Goal: Task Accomplishment & Management: Manage account settings

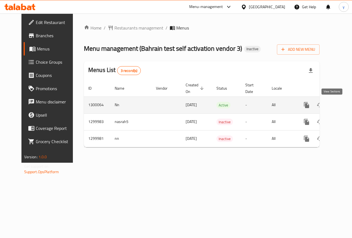
click at [340, 108] on link "enhanced table" at bounding box center [346, 104] width 13 height 13
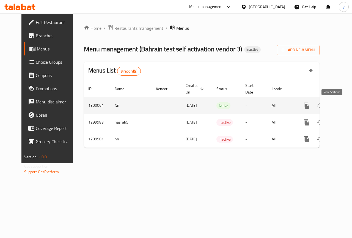
click at [340, 101] on link "enhanced table" at bounding box center [346, 105] width 13 height 13
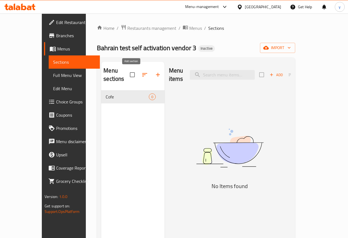
click at [151, 71] on button "button" at bounding box center [157, 74] width 13 height 13
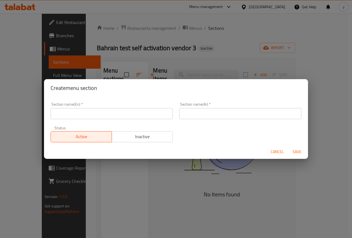
click at [122, 112] on input "text" at bounding box center [112, 113] width 122 height 11
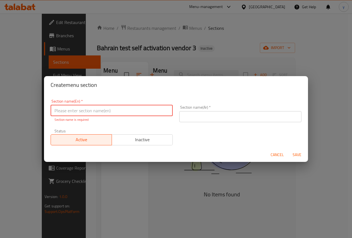
click at [122, 112] on input "text" at bounding box center [112, 110] width 122 height 11
type input "Drinks"
click at [248, 120] on div "Section name(Ar)   * Section name(Ar) *" at bounding box center [240, 113] width 129 height 23
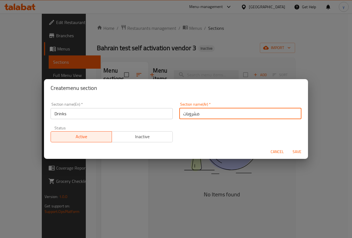
type input "مشروبات"
click at [300, 152] on span "Save" at bounding box center [297, 151] width 13 height 7
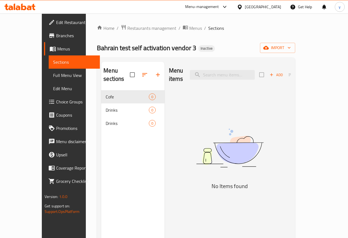
click at [284, 72] on span "Add" at bounding box center [276, 75] width 15 height 6
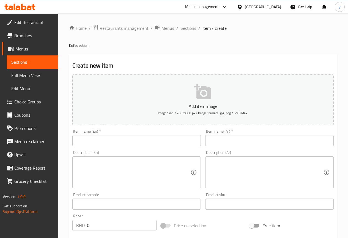
click at [35, 101] on span "Choice Groups" at bounding box center [33, 101] width 39 height 7
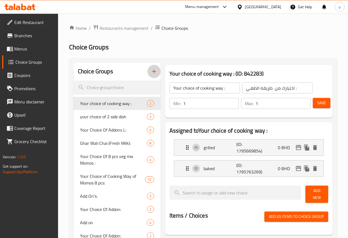
click at [151, 73] on icon "button" at bounding box center [154, 71] width 7 height 7
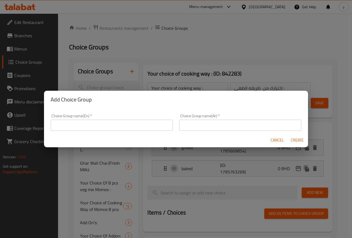
click at [122, 122] on input "text" at bounding box center [112, 124] width 122 height 11
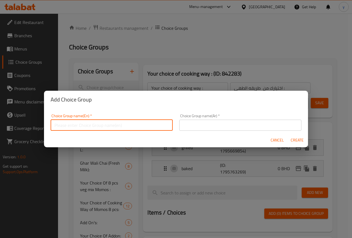
type input "["
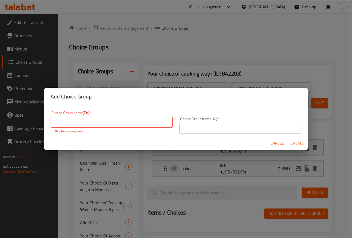
click at [133, 129] on p "This field is required" at bounding box center [111, 131] width 115 height 5
click at [101, 121] on input "text" at bounding box center [112, 121] width 122 height 11
type input "Flavour 1"
click at [189, 129] on input "text" at bounding box center [240, 127] width 122 height 11
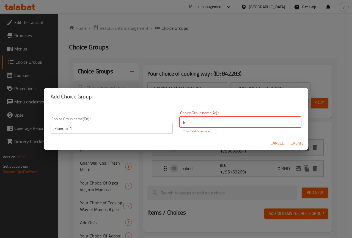
type input "k"
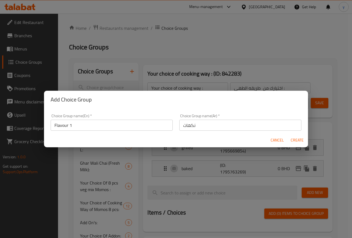
drag, startPoint x: 183, startPoint y: 127, endPoint x: 189, endPoint y: 127, distance: 6.1
click at [183, 127] on input "نكهات" at bounding box center [240, 124] width 122 height 11
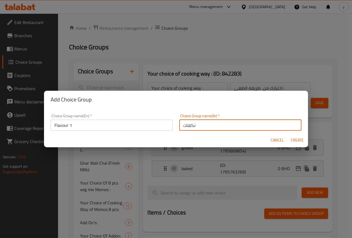
click at [199, 126] on input "نكهات" at bounding box center [240, 124] width 122 height 11
type input "نكهات 1"
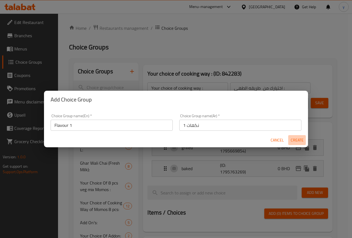
click at [295, 141] on span "Create" at bounding box center [297, 140] width 13 height 7
type input "Flavour 1"
type input "نكهات 1"
type input "0"
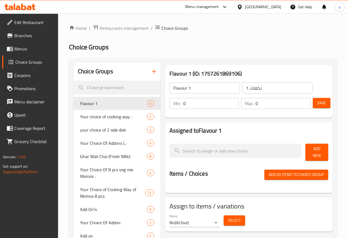
click at [266, 105] on input "0" at bounding box center [283, 103] width 55 height 11
type input "1"
click at [320, 150] on span "Add New" at bounding box center [317, 152] width 14 height 14
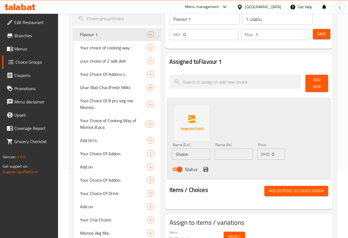
scroll to position [83, 0]
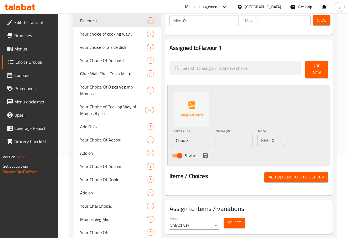
click at [173, 136] on input "Choice" at bounding box center [191, 140] width 38 height 11
type input "ؤ"
type input "Carmel"
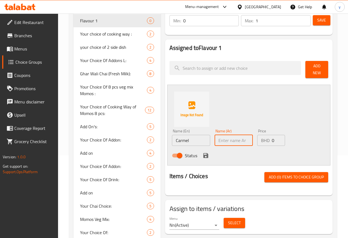
click at [229, 137] on input "text" at bounding box center [234, 140] width 38 height 11
type input "كرمل"
click at [272, 138] on input "0" at bounding box center [278, 140] width 13 height 11
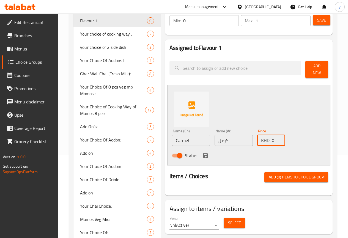
click at [272, 138] on input "0" at bounding box center [278, 140] width 13 height 11
type input "10"
click at [203, 153] on icon "save" at bounding box center [205, 155] width 5 height 5
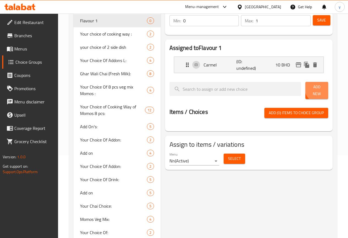
click at [320, 87] on span "Add New" at bounding box center [317, 90] width 14 height 14
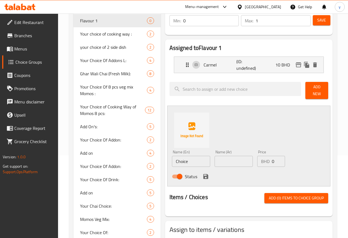
click at [173, 156] on input "Choice" at bounding box center [191, 161] width 38 height 11
type input "ؤ"
type input "choclate sausce"
click at [228, 156] on input "text" at bounding box center [234, 161] width 38 height 11
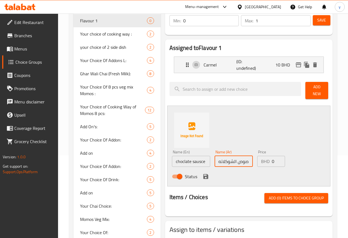
type input "صوص الشوكلاته"
click at [272, 159] on input "0" at bounding box center [278, 161] width 13 height 11
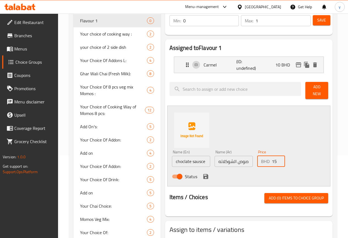
type input "15"
click at [203, 175] on icon "save" at bounding box center [205, 176] width 5 height 5
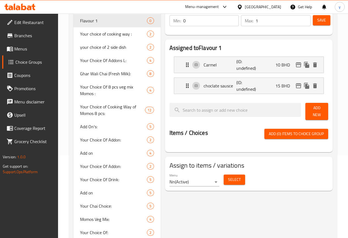
click at [315, 110] on span "Add New" at bounding box center [317, 111] width 14 height 14
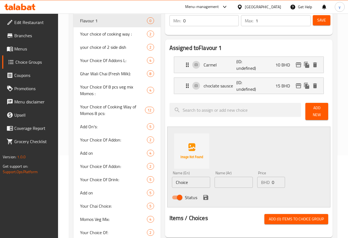
click at [172, 179] on input "Choice" at bounding box center [191, 181] width 38 height 11
click at [172, 179] on input "anila sauce" at bounding box center [191, 181] width 38 height 11
type input "Vanila sauce"
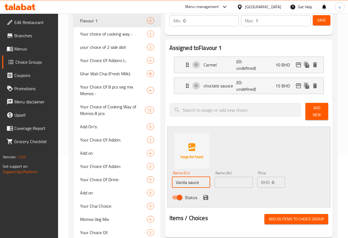
click at [224, 182] on input "text" at bounding box center [234, 181] width 38 height 11
type input "w"
click at [215, 179] on input "صوص الفانيلا" at bounding box center [234, 181] width 38 height 11
click at [215, 182] on input "صوص الفانيلا" at bounding box center [234, 181] width 38 height 11
type input "صوص الفانيليا"
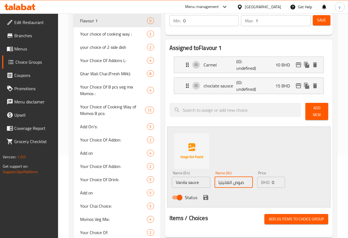
click at [273, 184] on input "0" at bounding box center [278, 181] width 13 height 11
click at [272, 183] on input "0" at bounding box center [278, 181] width 13 height 11
click at [272, 178] on input "0" at bounding box center [278, 181] width 13 height 11
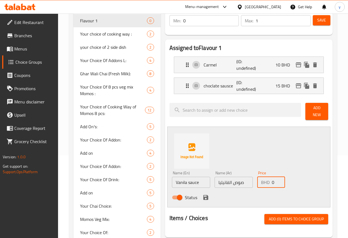
click at [272, 178] on input "0" at bounding box center [278, 181] width 13 height 11
type input "20"
click at [203, 197] on icon "save" at bounding box center [206, 197] width 7 height 7
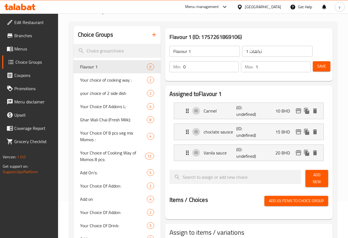
scroll to position [28, 0]
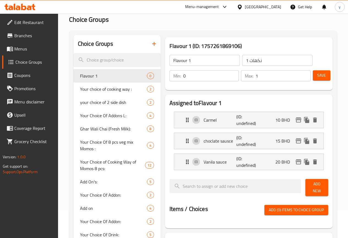
click at [318, 79] on button "Save" at bounding box center [322, 75] width 18 height 10
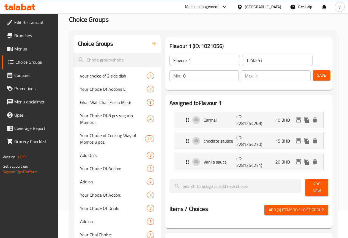
click at [151, 43] on icon "button" at bounding box center [154, 43] width 7 height 7
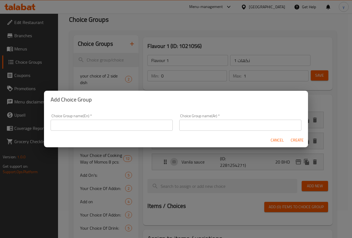
click at [105, 120] on input "text" at bounding box center [112, 124] width 122 height 11
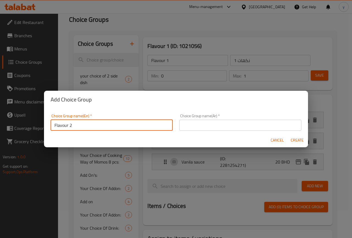
type input "Flavour 2"
click at [192, 127] on input "text" at bounding box center [240, 124] width 122 height 11
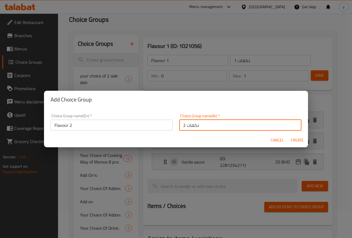
type input "نكهات 2"
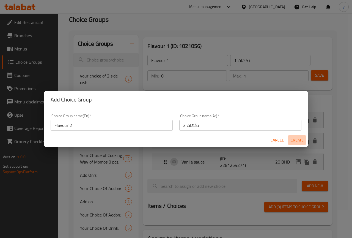
click at [293, 139] on span "Create" at bounding box center [297, 140] width 13 height 7
type input "Flavour 2"
type input "نكهات 2"
type input "0"
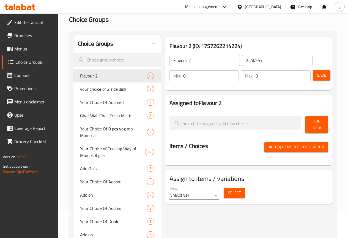
click at [315, 126] on span "Add New" at bounding box center [317, 125] width 14 height 14
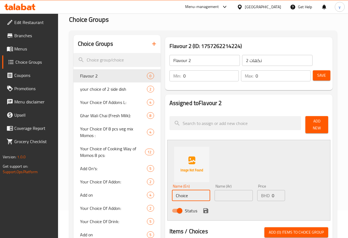
click at [172, 194] on input "Choice" at bounding box center [191, 195] width 38 height 11
type input "}"
type input "Car"
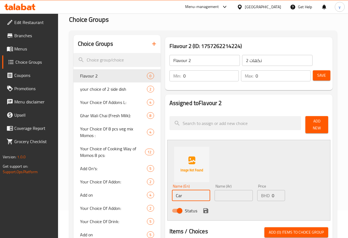
click at [215, 197] on input "text" at bounding box center [234, 195] width 38 height 11
type input "كرمل"
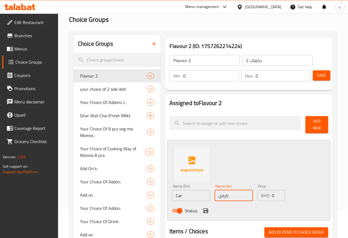
click at [274, 193] on input "0" at bounding box center [278, 195] width 13 height 11
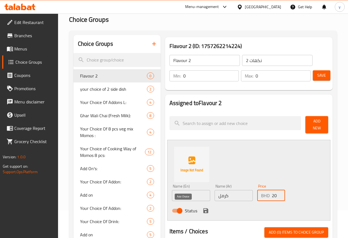
type input "20"
click at [203, 208] on icon "save" at bounding box center [205, 210] width 5 height 5
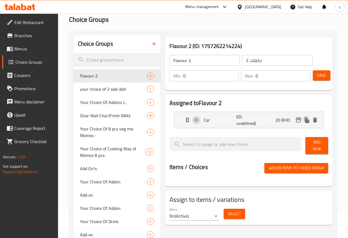
click at [310, 145] on span "Add New" at bounding box center [317, 145] width 14 height 14
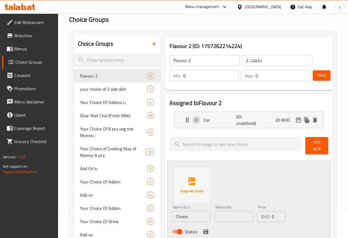
click at [172, 212] on input "Choice" at bounding box center [191, 216] width 38 height 11
click at [215, 211] on input "text" at bounding box center [234, 216] width 38 height 11
click at [172, 212] on input "choclate sausce" at bounding box center [191, 216] width 38 height 11
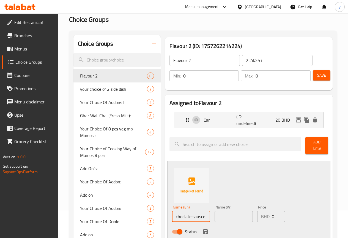
click at [172, 212] on input "choclate sausce" at bounding box center [191, 216] width 38 height 11
click at [172, 213] on input "choclate sausce" at bounding box center [191, 216] width 38 height 11
click at [172, 215] on input "choclate sausce" at bounding box center [191, 216] width 38 height 11
type input "Choclate Sausce"
click at [215, 214] on input "text" at bounding box center [234, 216] width 38 height 11
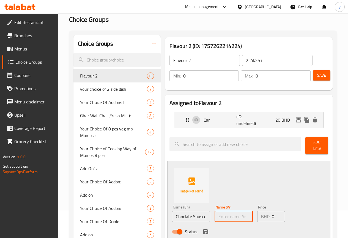
type input "صوص الشوكلاته"
click at [272, 212] on input "0" at bounding box center [278, 216] width 13 height 11
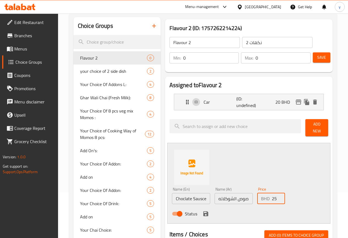
scroll to position [55, 0]
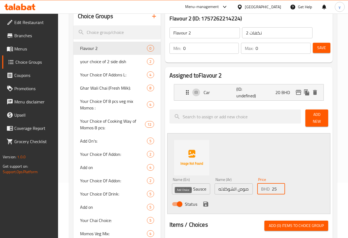
type input "25"
click at [202, 205] on button "save" at bounding box center [206, 204] width 8 height 8
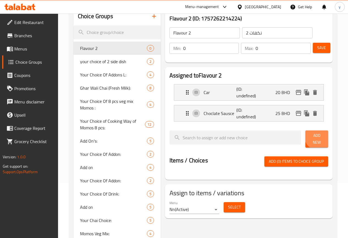
click at [317, 136] on span "Add New" at bounding box center [317, 139] width 14 height 14
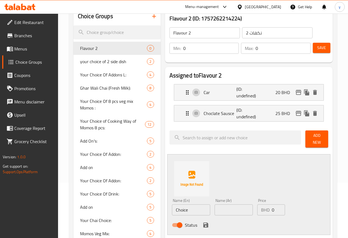
click at [176, 208] on input "Choice" at bounding box center [191, 209] width 38 height 11
type input "Vanila sauce"
click at [219, 209] on input "text" at bounding box center [234, 209] width 38 height 11
type input "صوص الفانيليا"
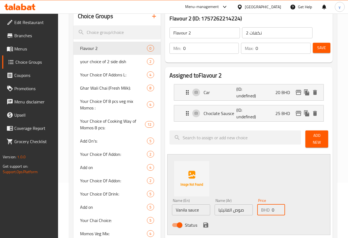
click at [272, 206] on input "0" at bounding box center [278, 209] width 13 height 11
type input "30"
click at [203, 221] on icon "save" at bounding box center [206, 224] width 7 height 7
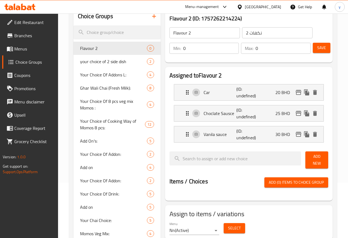
click at [322, 49] on span "Save" at bounding box center [321, 47] width 9 height 7
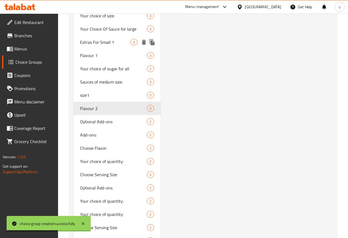
scroll to position [743, 0]
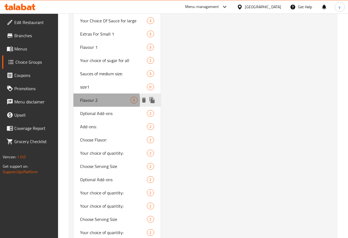
click at [101, 103] on span "Flavour 2" at bounding box center [105, 100] width 51 height 7
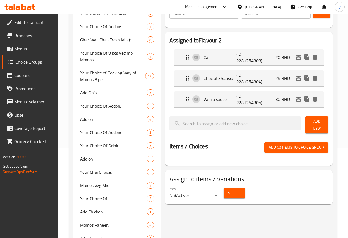
scroll to position [28, 0]
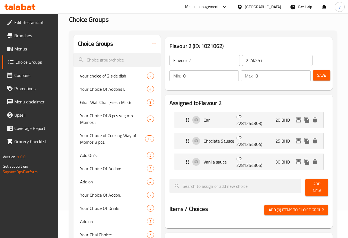
click at [261, 75] on input "0" at bounding box center [283, 75] width 55 height 11
type input "1"
click at [322, 76] on span "Save" at bounding box center [321, 75] width 9 height 7
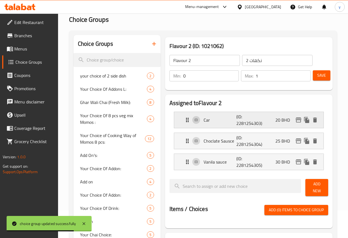
click at [184, 122] on icon "Expand" at bounding box center [187, 119] width 7 height 7
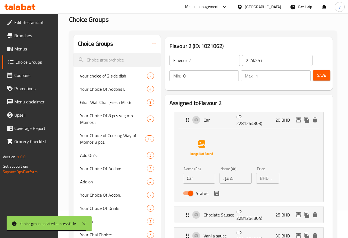
click at [181, 184] on div "Name (En) Car Name (En)" at bounding box center [199, 174] width 37 height 21
click at [183, 181] on input "Car" at bounding box center [199, 177] width 32 height 11
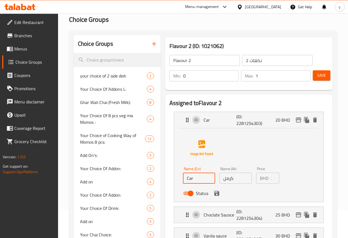
type input "Carmel"
click at [214, 195] on icon "save" at bounding box center [216, 192] width 5 height 5
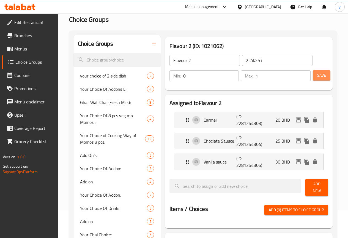
click at [323, 79] on button "Save" at bounding box center [322, 75] width 18 height 10
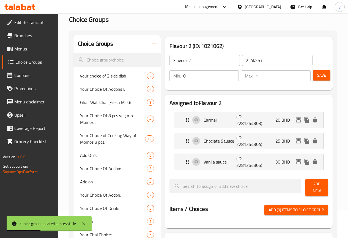
click at [151, 42] on icon "button" at bounding box center [154, 43] width 7 height 7
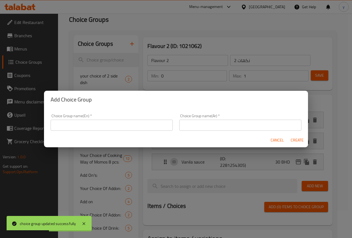
click at [109, 121] on input "text" at bounding box center [112, 124] width 122 height 11
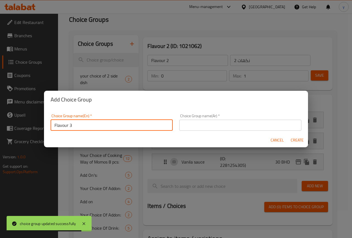
type input "Flavour 3"
click at [190, 127] on input "text" at bounding box center [240, 124] width 122 height 11
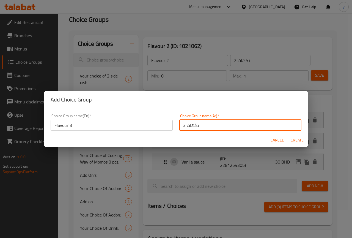
type input "نكهات 3"
click at [294, 139] on span "Create" at bounding box center [297, 140] width 13 height 7
type input "Flavour 3"
type input "نكهات 3"
type input "0"
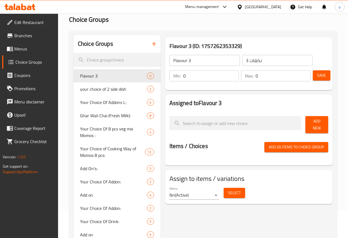
click at [256, 77] on input "0" at bounding box center [283, 75] width 55 height 11
type input "1"
click at [310, 123] on span "Add New" at bounding box center [317, 125] width 14 height 14
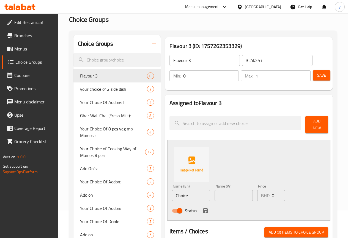
click at [181, 193] on input "Choice" at bounding box center [191, 195] width 38 height 11
type input "Carmel"
click at [215, 190] on input "text" at bounding box center [234, 195] width 38 height 11
type input "كرمل"
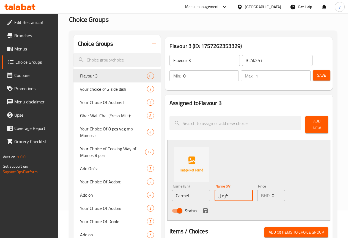
click at [272, 193] on input "0" at bounding box center [278, 195] width 13 height 11
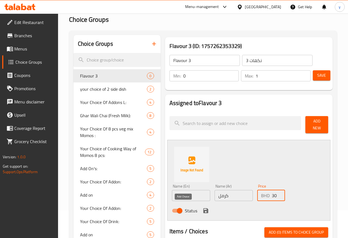
type input "30"
click at [203, 209] on icon "save" at bounding box center [205, 210] width 5 height 5
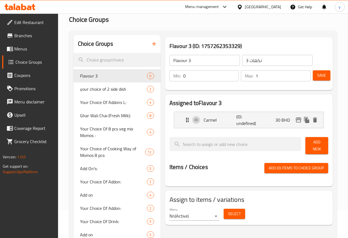
click at [317, 143] on span "Add New" at bounding box center [317, 145] width 14 height 14
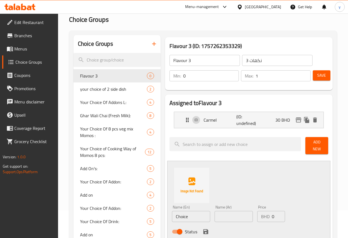
click at [172, 215] on input "Choice" at bounding box center [191, 216] width 38 height 11
type input "Choclate Sausce"
click at [215, 213] on input "text" at bounding box center [234, 216] width 38 height 11
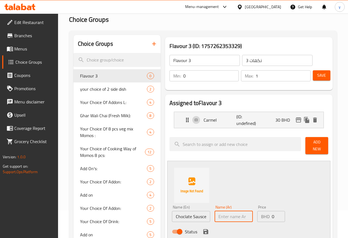
type input "صوص الفانيليا"
click at [231, 211] on input "صوص الفانيليا" at bounding box center [234, 216] width 38 height 11
click at [231, 211] on input "text" at bounding box center [234, 216] width 38 height 11
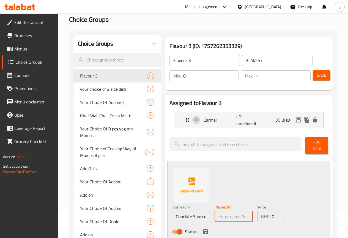
type input "صوص الشوكلاته"
click at [272, 215] on input "0" at bounding box center [278, 216] width 13 height 11
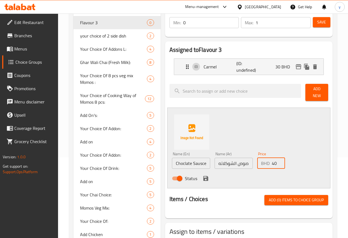
scroll to position [83, 0]
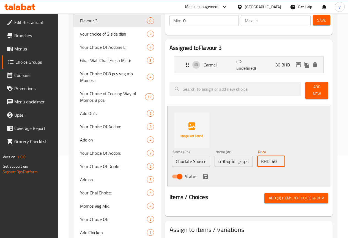
type input "40"
click at [202, 172] on button "save" at bounding box center [206, 176] width 8 height 8
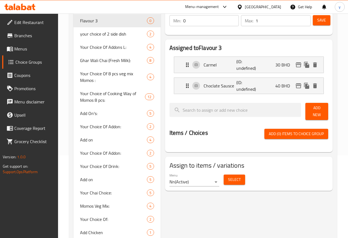
click at [317, 111] on span "Add New" at bounding box center [317, 111] width 14 height 14
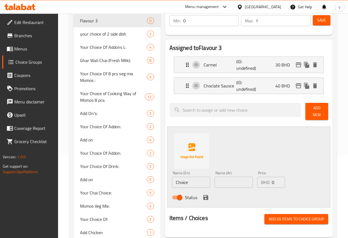
click at [180, 181] on input "Choice" at bounding box center [191, 181] width 38 height 11
type input "Vanila sauce"
click at [215, 180] on input "text" at bounding box center [234, 181] width 38 height 11
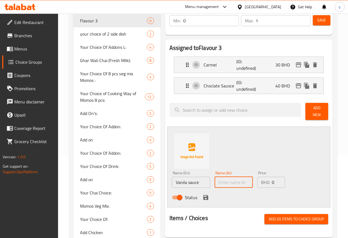
type input "صوص الفانيليا"
click at [275, 181] on input "0" at bounding box center [278, 181] width 13 height 11
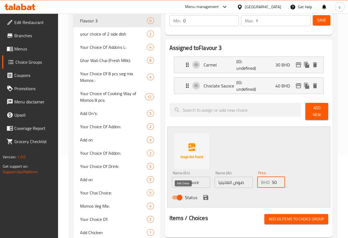
type input "50"
click at [203, 197] on icon "save" at bounding box center [206, 197] width 7 height 7
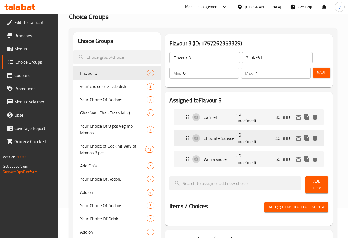
scroll to position [0, 0]
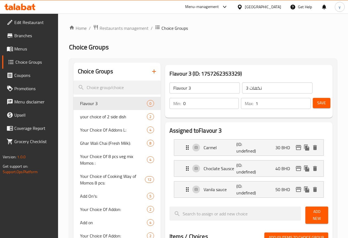
click at [321, 100] on span "Save" at bounding box center [321, 102] width 9 height 7
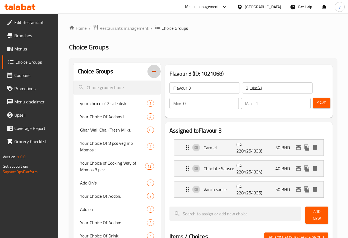
click at [151, 71] on icon "button" at bounding box center [154, 71] width 7 height 7
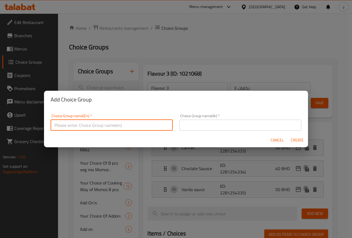
click at [108, 124] on input "text" at bounding box center [112, 124] width 122 height 11
type input "ً"
click at [186, 129] on input "text" at bounding box center [240, 124] width 122 height 11
drag, startPoint x: 64, startPoint y: 123, endPoint x: 47, endPoint y: 121, distance: 17.2
click at [52, 123] on input "With sugar" at bounding box center [112, 124] width 122 height 11
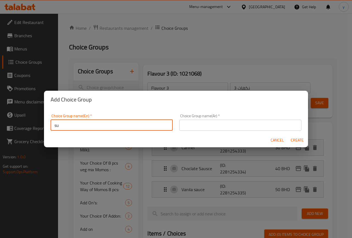
type input "s"
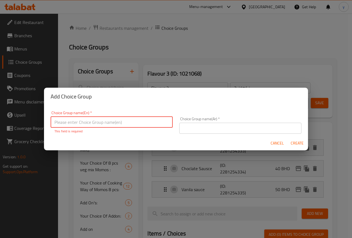
type input "s"
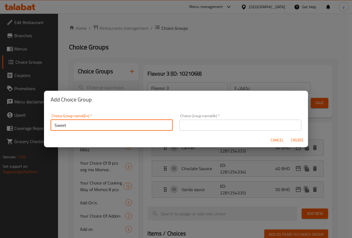
type input "Sweet"
click at [198, 122] on input "text" at bounding box center [240, 124] width 122 height 11
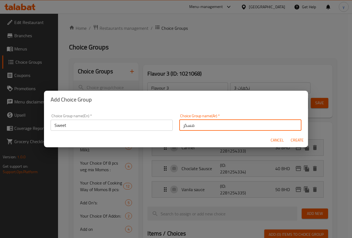
type input "مسكر"
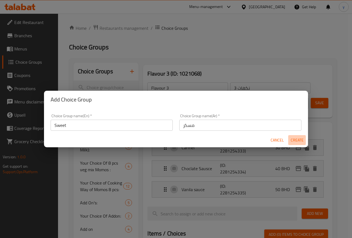
click at [298, 138] on span "Create" at bounding box center [297, 140] width 13 height 7
type input "Sweet"
type input "مسكر"
type input "0"
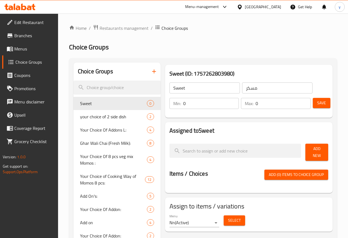
click at [315, 152] on span "Add New" at bounding box center [317, 152] width 14 height 14
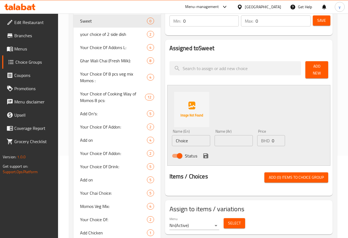
scroll to position [83, 0]
click at [182, 139] on input "Choice" at bounding box center [191, 140] width 38 height 11
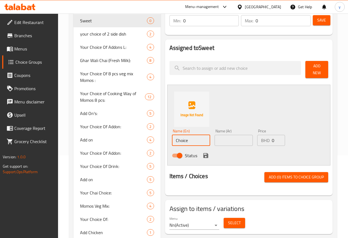
click at [182, 139] on input "Choice" at bounding box center [191, 140] width 38 height 11
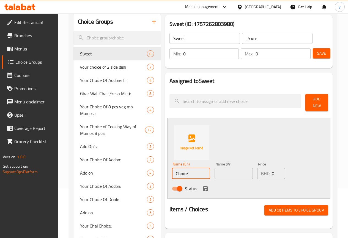
scroll to position [55, 0]
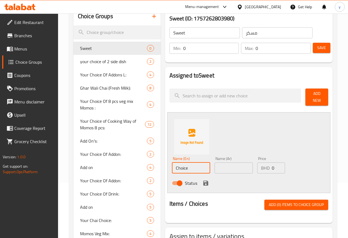
type input "ٍ"
click at [174, 165] on input "ٍ" at bounding box center [191, 167] width 38 height 11
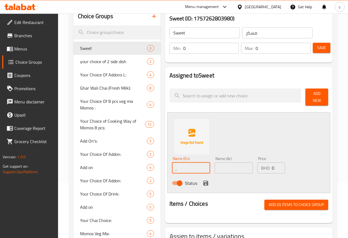
click at [174, 165] on input "ٍ" at bounding box center [191, 167] width 38 height 11
type input "ٍ"
click at [174, 165] on input "text" at bounding box center [191, 167] width 38 height 11
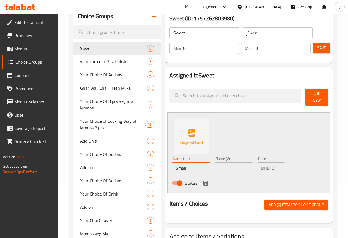
type input "Small"
click at [215, 164] on input "text" at bounding box center [234, 167] width 38 height 11
type input "w"
type input "صغير"
click at [274, 163] on input "1" at bounding box center [278, 167] width 13 height 11
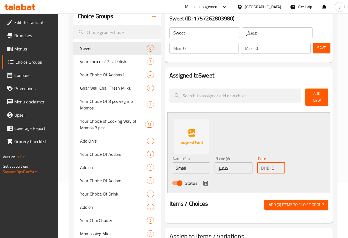
click at [274, 167] on input "0" at bounding box center [278, 167] width 13 height 11
type input "50"
click at [203, 179] on icon "save" at bounding box center [206, 182] width 7 height 7
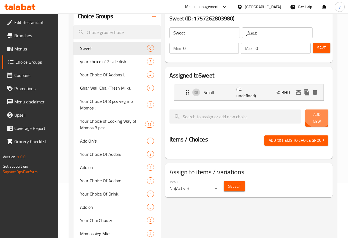
click at [315, 114] on span "Add New" at bounding box center [317, 118] width 14 height 14
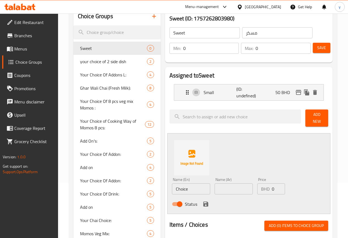
click at [177, 188] on input "Choice" at bounding box center [191, 188] width 38 height 11
type input "m"
type input "Medium"
click at [215, 183] on input "text" at bounding box center [234, 188] width 38 height 11
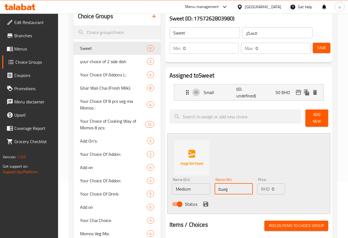
type input "وسط"
click at [272, 183] on input "0" at bounding box center [278, 188] width 13 height 11
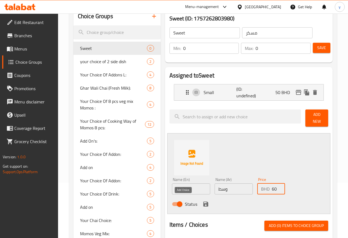
type input "60"
click at [203, 203] on icon "save" at bounding box center [205, 203] width 5 height 5
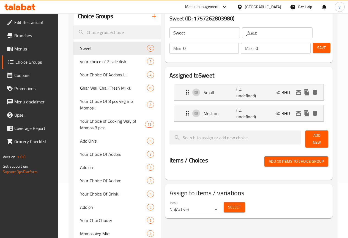
click at [323, 135] on span "Add New" at bounding box center [317, 139] width 14 height 14
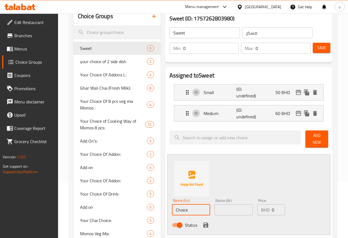
click at [178, 208] on input "Choice" at bounding box center [191, 209] width 38 height 11
type input "Large"
click at [220, 204] on input "text" at bounding box center [234, 209] width 38 height 11
type input "كبير"
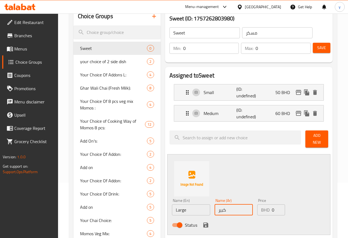
click at [272, 209] on input "0" at bounding box center [278, 209] width 13 height 11
type input "70"
click at [203, 222] on icon "save" at bounding box center [205, 224] width 5 height 5
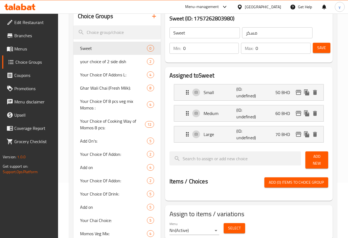
click at [320, 50] on span "Save" at bounding box center [321, 47] width 9 height 7
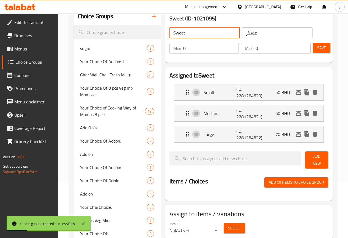
click at [181, 35] on input "Sweet" at bounding box center [205, 32] width 70 height 11
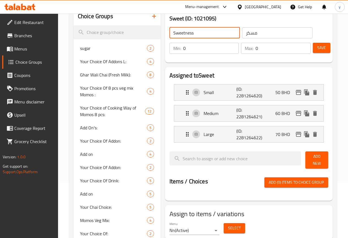
type input "Sweetness"
click at [151, 18] on icon "button" at bounding box center [154, 16] width 7 height 7
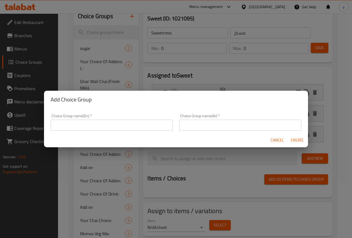
click at [117, 121] on input "text" at bounding box center [112, 124] width 122 height 11
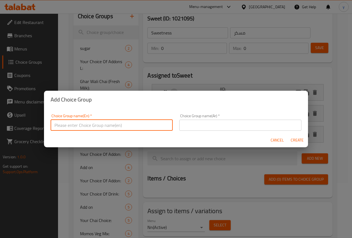
paste input "Sweetness"
click at [114, 128] on input "Sweetness" at bounding box center [112, 124] width 122 height 11
paste input "With Out Sugar"
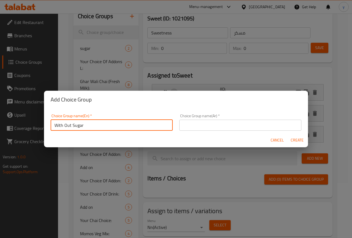
type input "With Out Sugar"
click at [216, 124] on input "text" at bounding box center [240, 124] width 122 height 11
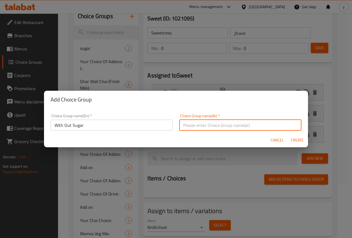
click at [216, 127] on input "text" at bounding box center [240, 124] width 122 height 11
paste input "بدون سكر"
type input "بدون سكر"
click at [300, 139] on span "Create" at bounding box center [297, 140] width 13 height 7
type input "With Out Sugar"
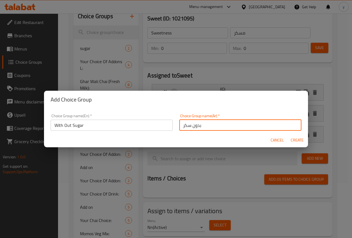
type input "بدون سكر"
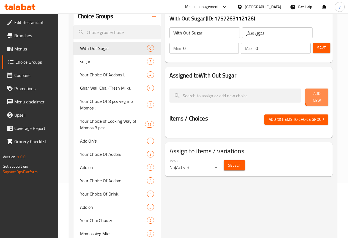
click at [320, 97] on span "Add New" at bounding box center [317, 97] width 14 height 14
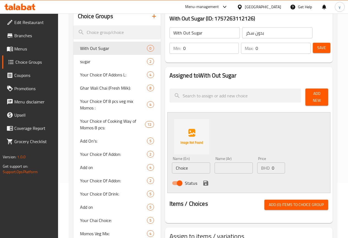
click at [180, 169] on input "Choice" at bounding box center [191, 167] width 38 height 11
type input "Small"
click at [218, 169] on input "text" at bounding box center [234, 167] width 38 height 11
type input "صغير"
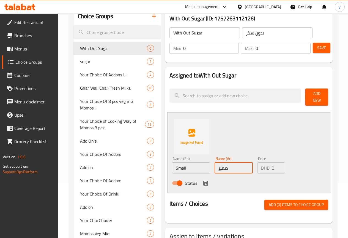
click at [272, 163] on input "0" at bounding box center [278, 167] width 13 height 11
type input "50"
click at [203, 182] on icon "save" at bounding box center [205, 182] width 5 height 5
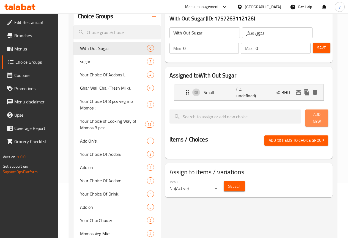
click at [317, 120] on button "Add New" at bounding box center [317, 117] width 23 height 17
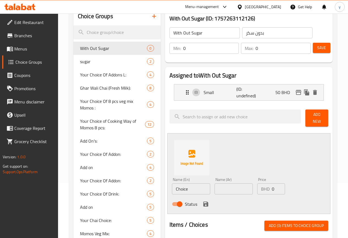
click at [181, 187] on input "Choice" at bounding box center [191, 188] width 38 height 11
type input "Medium"
click at [219, 189] on input "text" at bounding box center [234, 188] width 38 height 11
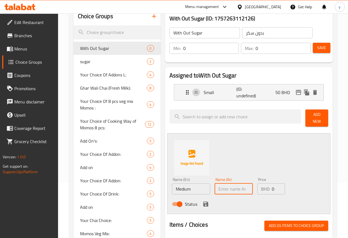
type input "وسط"
click at [274, 187] on input "0" at bounding box center [278, 188] width 13 height 11
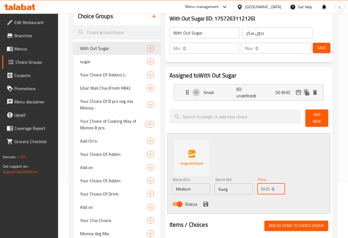
click at [272, 187] on input "0" at bounding box center [278, 188] width 13 height 11
type input "60"
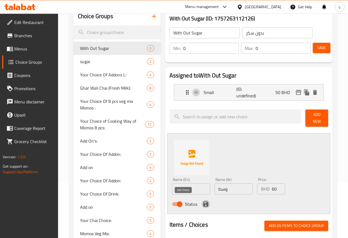
click at [203, 200] on icon "save" at bounding box center [206, 203] width 7 height 7
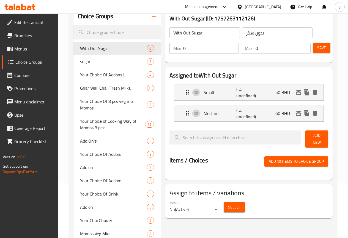
click at [312, 134] on span "Add New" at bounding box center [317, 139] width 14 height 14
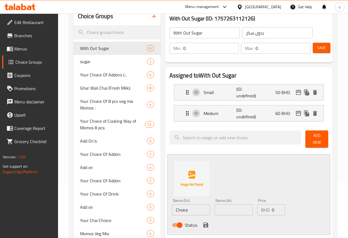
click at [186, 209] on input "Choice" at bounding box center [191, 209] width 38 height 11
type input "Large"
click at [220, 209] on input "text" at bounding box center [234, 209] width 38 height 11
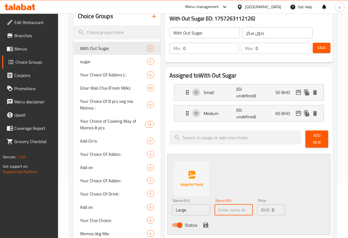
type input "كبير"
click at [272, 208] on input "0" at bounding box center [278, 209] width 13 height 11
type input "70"
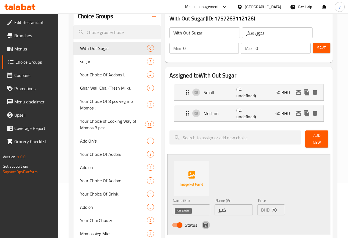
click at [203, 223] on icon "save" at bounding box center [206, 224] width 7 height 7
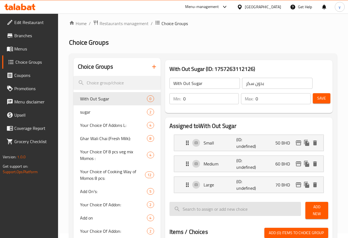
scroll to position [0, 0]
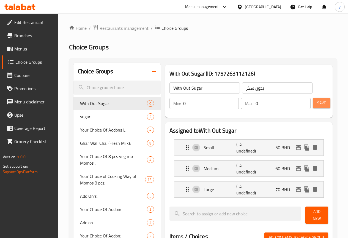
click at [323, 103] on span "Save" at bounding box center [321, 102] width 9 height 7
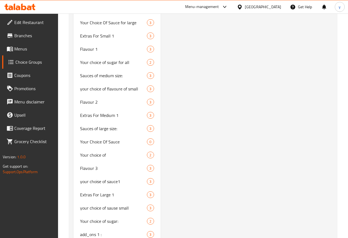
scroll to position [798, 0]
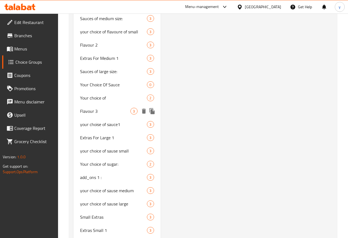
click at [149, 114] on icon "duplicate" at bounding box center [151, 111] width 5 height 6
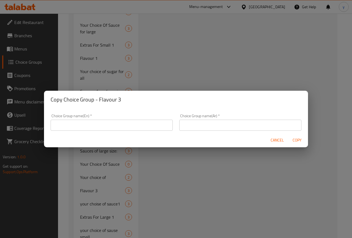
click at [280, 141] on span "Cancel" at bounding box center [277, 140] width 13 height 7
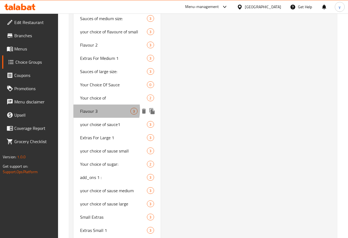
click at [97, 114] on span "Flavour 3" at bounding box center [105, 111] width 51 height 7
type input "Flavour 3"
type input "نكهات 3"
type input "1"
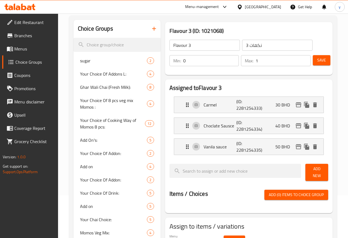
scroll to position [0, 0]
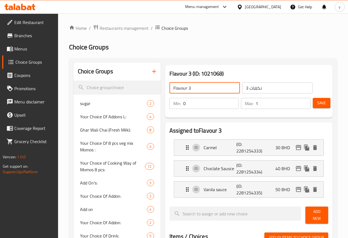
click at [186, 85] on input "Flavour 3" at bounding box center [205, 87] width 70 height 11
click at [170, 88] on input "Flavour 3" at bounding box center [205, 87] width 70 height 11
type input "Flavour With sugar 3"
click at [242, 87] on input "نكهات 3" at bounding box center [277, 87] width 70 height 11
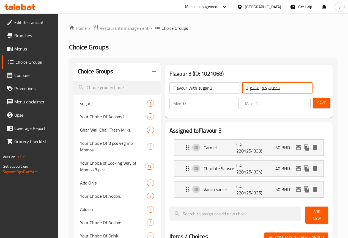
type input "نكهات مع السكر 3"
click at [320, 105] on span "Save" at bounding box center [321, 102] width 9 height 7
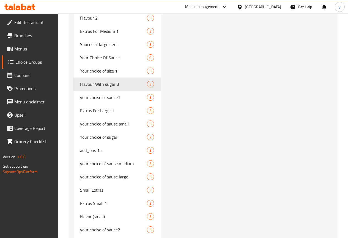
scroll to position [826, 0]
click at [149, 87] on icon "duplicate" at bounding box center [152, 83] width 7 height 7
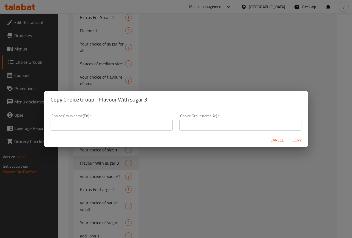
click at [140, 126] on input "text" at bounding box center [112, 124] width 122 height 11
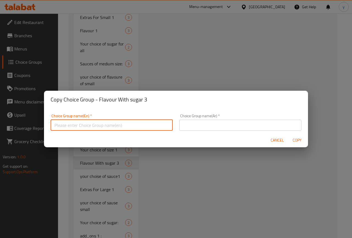
paste input "جرعة سبريسو من الحليب الممزوج بالحليب، رغوة الحليب"
type input "جرعة سبريسو من الحليب الممزوج بالحليب، رغوة الحليب"
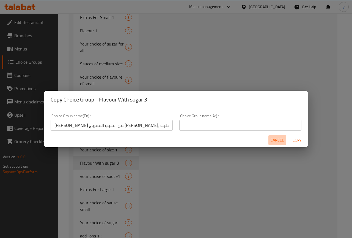
click at [280, 143] on span "Cancel" at bounding box center [277, 140] width 13 height 7
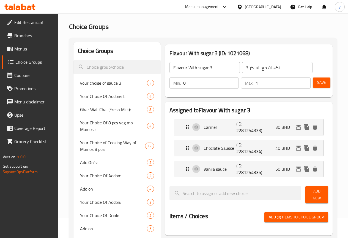
scroll to position [0, 0]
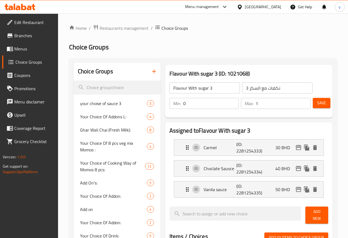
click at [203, 84] on input "Flavour With sugar 3" at bounding box center [205, 87] width 70 height 11
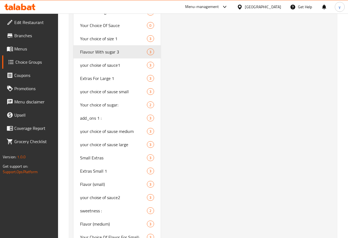
scroll to position [881, 0]
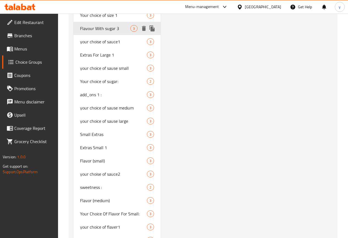
click at [149, 32] on icon "duplicate" at bounding box center [152, 28] width 7 height 7
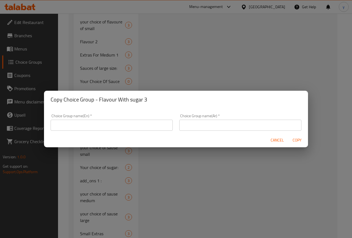
click at [113, 127] on input "text" at bounding box center [112, 124] width 122 height 11
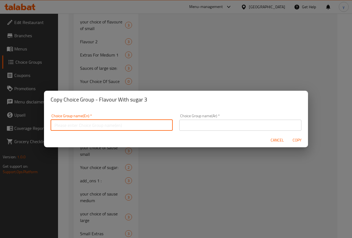
paste input "Flavour With sugar 3"
click at [78, 125] on input "Flavour With sugar 3" at bounding box center [112, 124] width 122 height 11
type input "Flavour Without sugar 3"
click at [212, 125] on input "text" at bounding box center [240, 124] width 122 height 11
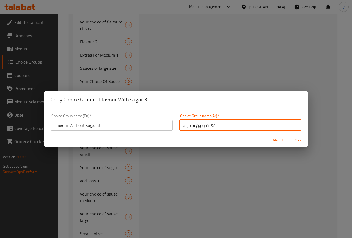
type input "نكهات بدون سكر 3"
click at [301, 139] on span "Copy" at bounding box center [297, 140] width 13 height 7
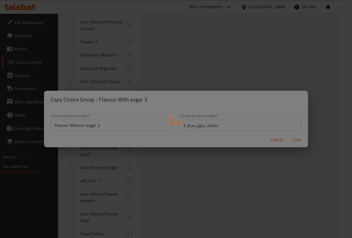
type input "Flavour Without sugar 3"
type input "نكهات بدون سكر 3"
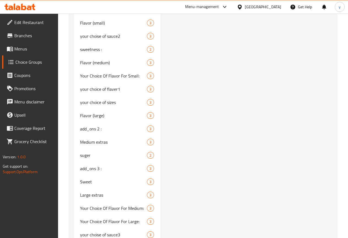
scroll to position [737, 0]
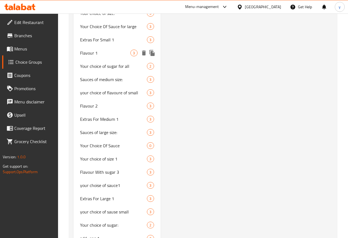
click at [99, 56] on span "Flavour 1" at bounding box center [105, 53] width 51 height 7
type input "Flavour 1"
type input "نكهات 1"
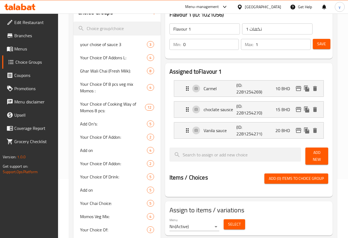
scroll to position [0, 0]
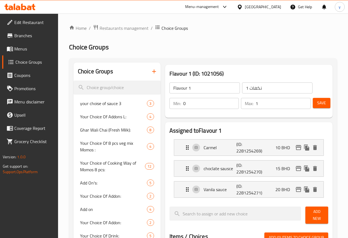
click at [170, 90] on input "Flavour 1" at bounding box center [205, 87] width 70 height 11
type input "Flavour With Sugar 1"
click at [242, 88] on input "نكهات 1" at bounding box center [277, 87] width 70 height 11
type input "نكهات مع سكر 1"
click at [320, 107] on button "Save" at bounding box center [322, 103] width 18 height 10
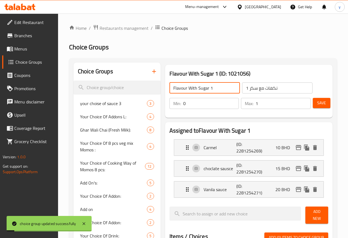
drag, startPoint x: 201, startPoint y: 87, endPoint x: 150, endPoint y: 83, distance: 51.1
click at [170, 83] on input "Flavour With Sugar 1" at bounding box center [205, 87] width 70 height 11
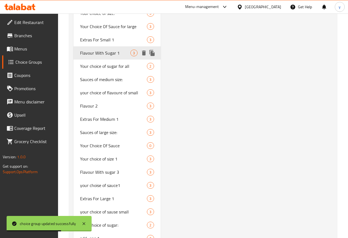
scroll to position [738, 0]
click at [149, 56] on icon "duplicate" at bounding box center [152, 52] width 7 height 7
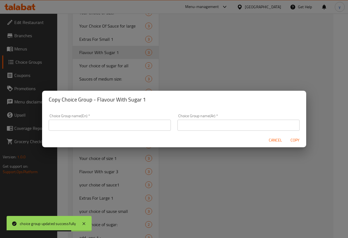
scroll to position [737, 0]
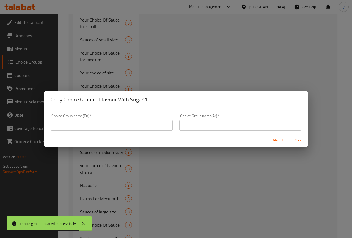
click at [118, 128] on input "text" at bounding box center [112, 124] width 122 height 11
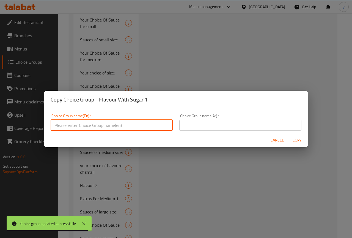
paste input "Flavour With Sugar 1"
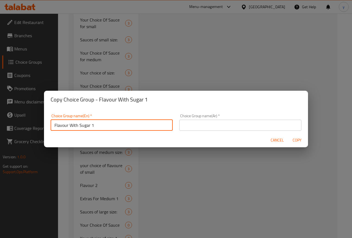
click at [77, 129] on input "Flavour With Sugar 1" at bounding box center [112, 124] width 122 height 11
type input "Flavour Without Sugar 1"
click at [207, 123] on input "text" at bounding box center [240, 124] width 122 height 11
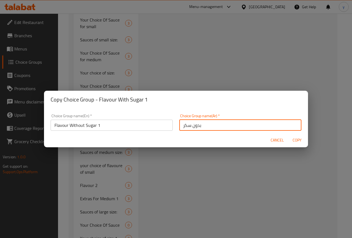
drag, startPoint x: 202, startPoint y: 124, endPoint x: 156, endPoint y: 124, distance: 46.0
click at [156, 124] on div "Choice Group name(En)   * Flavour Without Sugar 1 Choice Group name(En) * Choic…" at bounding box center [176, 121] width 258 height 23
type input "k"
paste input "بدون سكر"
type input "نكهات بدون سكر 1"
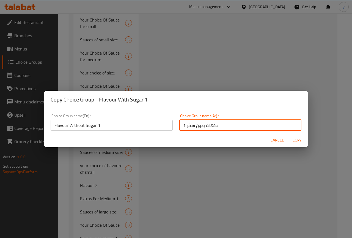
click at [298, 138] on span "Copy" at bounding box center [297, 140] width 13 height 7
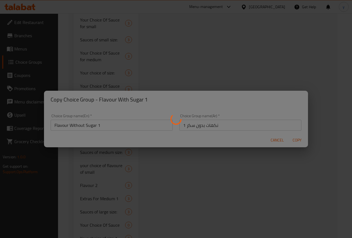
type input "Flavour Without Sugar 1"
type input "نكهات بدون سكر 1"
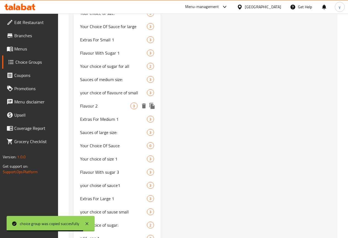
click at [97, 109] on span "Flavour 2" at bounding box center [105, 105] width 51 height 7
type input "Flavour 2"
type input "نكهات 2"
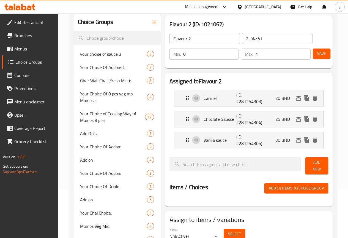
scroll to position [0, 0]
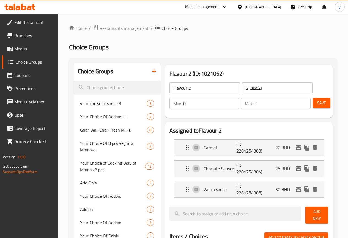
click at [170, 91] on input "Flavour 2" at bounding box center [205, 87] width 70 height 11
type input "Flavour With Sugar 2"
click at [242, 89] on input "نكهات 2" at bounding box center [277, 87] width 70 height 11
type input "نكهات مع سكر 2"
click at [320, 105] on span "Save" at bounding box center [321, 102] width 9 height 7
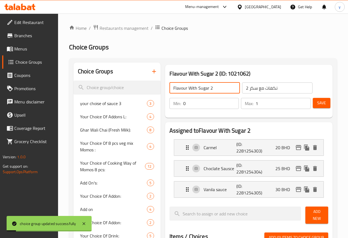
drag, startPoint x: 201, startPoint y: 88, endPoint x: 145, endPoint y: 79, distance: 56.8
click at [166, 79] on div "Flavour With Sugar 2 ​ نكهات مع سكر 2 ​" at bounding box center [241, 88] width 150 height 18
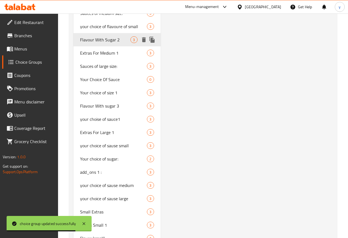
scroll to position [804, 0]
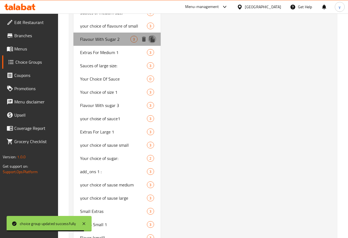
click at [149, 42] on icon "duplicate" at bounding box center [151, 39] width 5 height 6
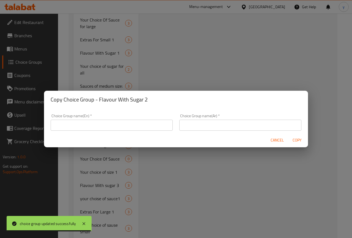
click at [114, 122] on input "text" at bounding box center [112, 124] width 122 height 11
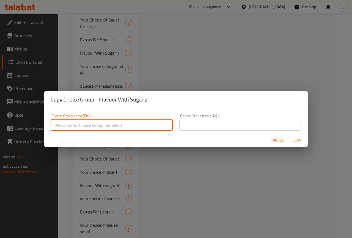
paste input "Flavour With Sugar 2"
click at [77, 127] on input "Flavour With Sugar 2" at bounding box center [112, 124] width 122 height 11
type input "Flavour Without Sugar 2"
click at [207, 125] on input "text" at bounding box center [240, 124] width 122 height 11
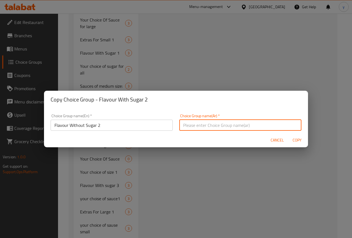
click at [207, 125] on input "text" at bounding box center [240, 124] width 122 height 11
type input "نكهات 2"
click at [185, 126] on input "نكهات 2" at bounding box center [240, 124] width 122 height 11
click at [211, 119] on input "نكهات 2" at bounding box center [240, 124] width 122 height 11
click at [210, 119] on input "نكهات 2" at bounding box center [240, 124] width 122 height 11
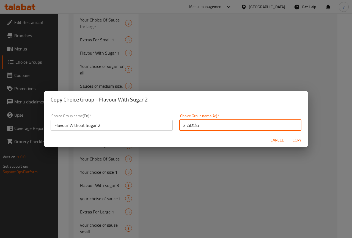
click at [210, 119] on input "نكهات 2" at bounding box center [240, 124] width 122 height 11
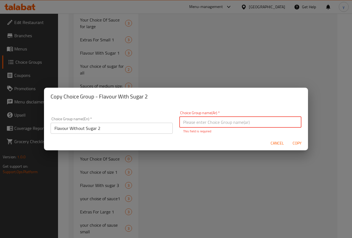
click at [210, 119] on input "text" at bounding box center [240, 121] width 122 height 11
type input "بدون سكر"
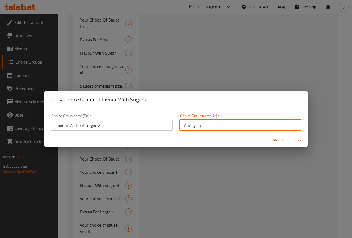
click at [213, 124] on input "بدون سكر" at bounding box center [240, 124] width 122 height 11
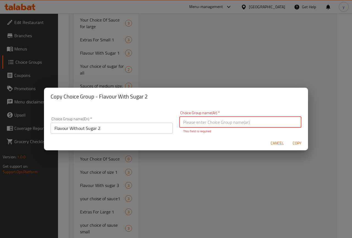
click at [213, 124] on input "text" at bounding box center [240, 121] width 122 height 11
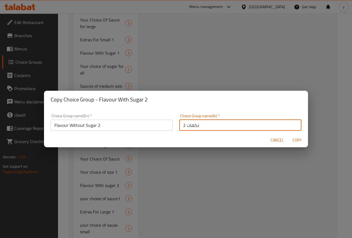
click at [184, 126] on input "نكهات 2" at bounding box center [240, 124] width 122 height 11
click at [184, 124] on input "نكهات 2" at bounding box center [240, 124] width 122 height 11
click at [181, 124] on input "نكهات 2" at bounding box center [240, 124] width 122 height 11
click at [183, 125] on input "نكهات 2" at bounding box center [240, 124] width 122 height 11
paste input "بدون سكر"
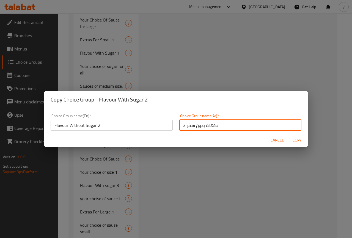
type input "نكهات بدون سكر 2"
click at [297, 140] on span "Copy" at bounding box center [297, 140] width 13 height 7
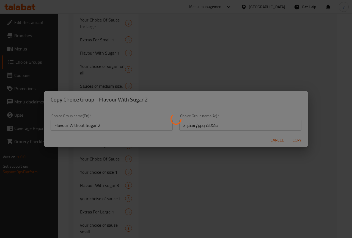
type input "Flavour Without Sugar 2"
type input "نكهات بدون سكر 2"
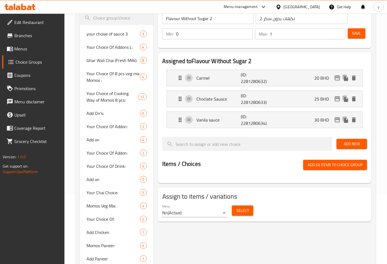
scroll to position [0, 0]
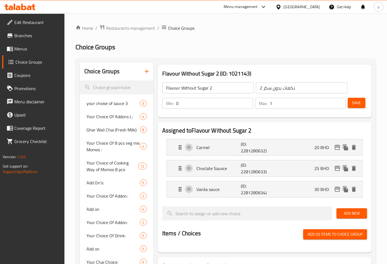
click at [148, 70] on icon "button" at bounding box center [146, 71] width 7 height 7
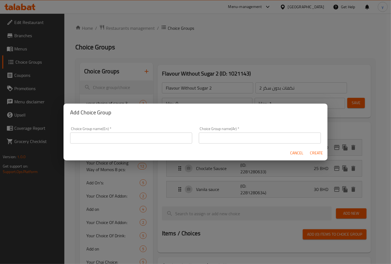
click at [131, 136] on input "text" at bounding box center [131, 137] width 122 height 11
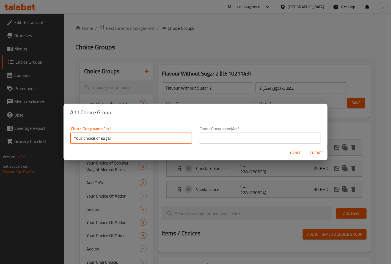
type input "Your choice of sugar"
click at [222, 142] on input "text" at bounding box center [260, 137] width 122 height 11
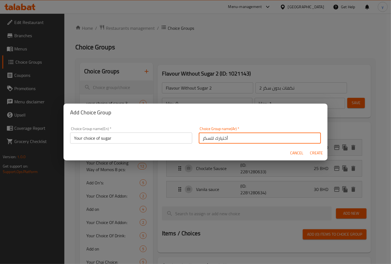
type input "أختيارك للسكر"
click at [318, 155] on span "Create" at bounding box center [316, 152] width 13 height 7
type input "Your choice of sugar"
type input "أختيارك للسكر"
type input "0"
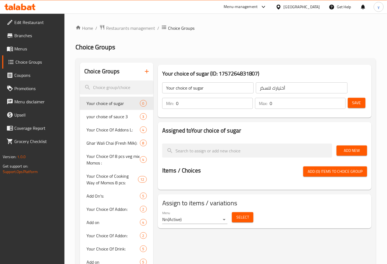
click at [222, 103] on input "0" at bounding box center [214, 103] width 77 height 11
type input "1"
click at [274, 102] on input "0" at bounding box center [307, 103] width 76 height 11
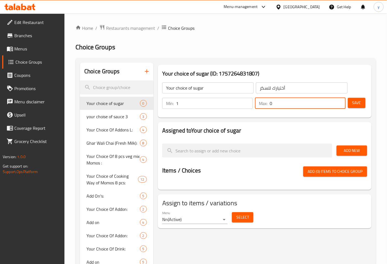
click at [274, 102] on input "0" at bounding box center [307, 103] width 76 height 11
type input "1"
click at [348, 152] on span "Add New" at bounding box center [352, 150] width 22 height 7
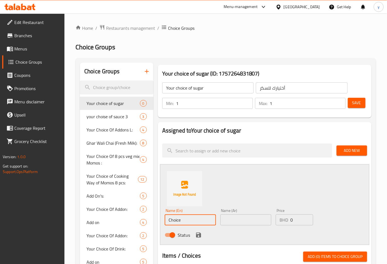
click at [189, 221] on input "Choice" at bounding box center [190, 219] width 51 height 11
type input "ٍ"
type input "Sweet"
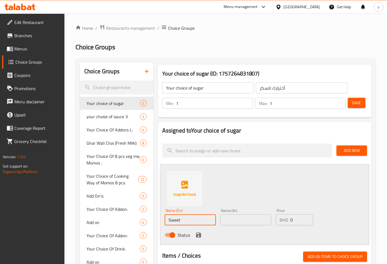
click at [247, 218] on input "text" at bounding box center [245, 219] width 51 height 11
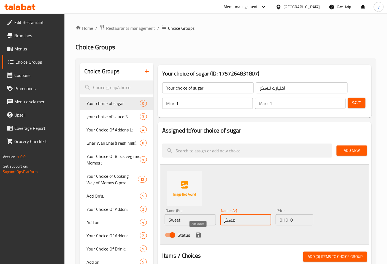
type input "مسكر"
click at [197, 237] on icon "save" at bounding box center [198, 234] width 7 height 7
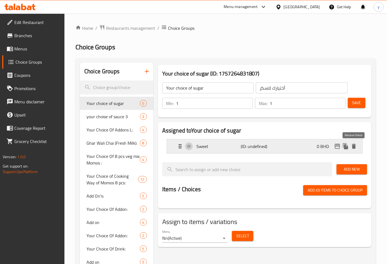
click at [348, 148] on icon "delete" at bounding box center [354, 146] width 4 height 5
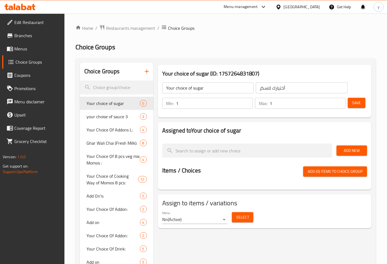
click at [348, 152] on span "Add New" at bounding box center [352, 150] width 22 height 7
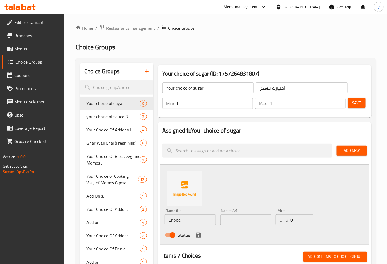
click at [197, 221] on input "Choice" at bounding box center [190, 219] width 51 height 11
type input "ً"
click at [197, 221] on input "text" at bounding box center [190, 219] width 51 height 11
type input "With Sugar"
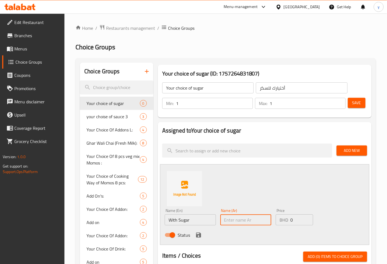
click at [249, 218] on input "text" at bounding box center [245, 219] width 51 height 11
type input "l"
type input "مسكر"
click at [197, 236] on icon "save" at bounding box center [198, 234] width 5 height 5
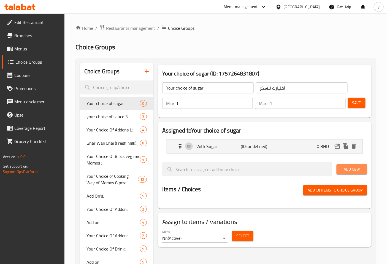
click at [345, 170] on span "Add New" at bounding box center [352, 169] width 22 height 7
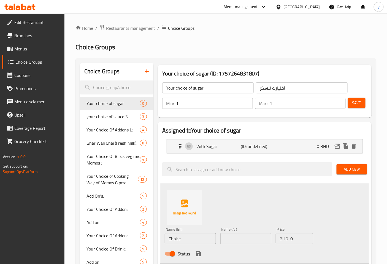
click at [197, 237] on input "Choice" at bounding box center [190, 238] width 51 height 11
type input "ً"
type input "With Out Sugar"
click at [235, 237] on input "text" at bounding box center [245, 238] width 51 height 11
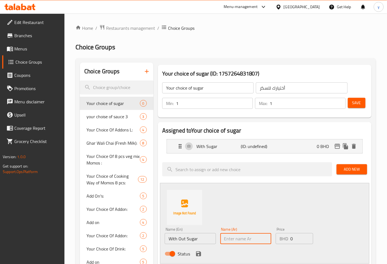
click at [235, 237] on input "text" at bounding box center [245, 238] width 51 height 11
type input "F"
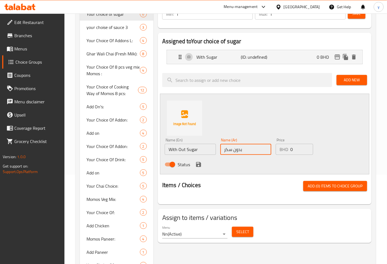
scroll to position [92, 0]
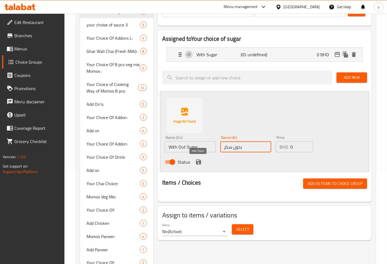
type input "بدون سكر"
click at [195, 162] on icon "save" at bounding box center [198, 162] width 7 height 7
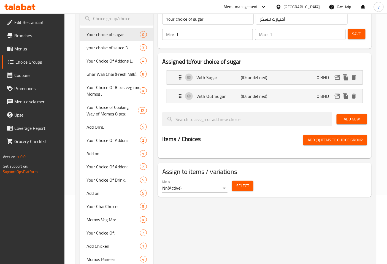
scroll to position [0, 0]
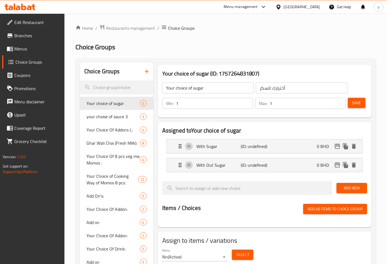
click at [348, 104] on span "Save" at bounding box center [356, 102] width 9 height 7
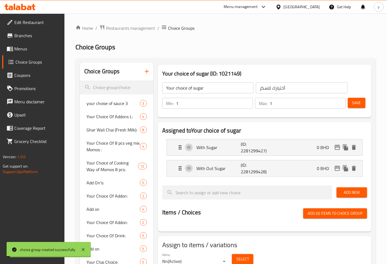
click at [206, 90] on input "Your choice of sugar" at bounding box center [207, 87] width 91 height 11
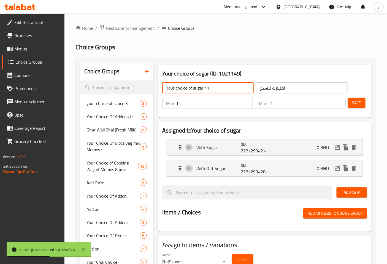
type input "Your choice of sugar 11"
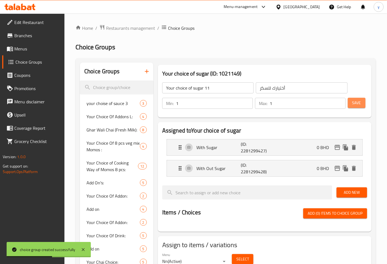
click at [348, 105] on button "Save" at bounding box center [357, 103] width 18 height 10
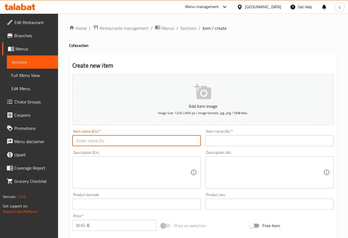
click at [124, 140] on input "text" at bounding box center [136, 140] width 129 height 11
type input "Macchiato"
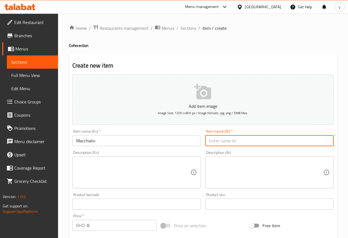
click at [222, 139] on input "text" at bounding box center [269, 140] width 129 height 11
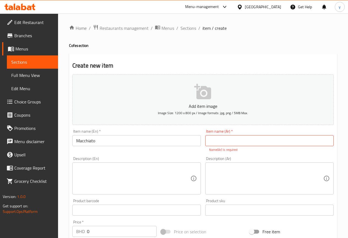
click at [252, 139] on input "text" at bounding box center [269, 140] width 129 height 11
paste input "ماكياتو"
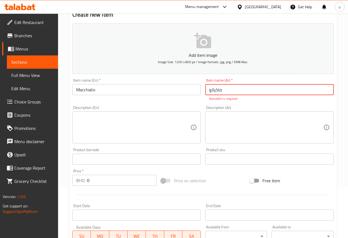
scroll to position [55, 0]
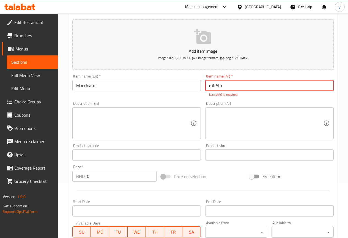
type input "ماكياتو"
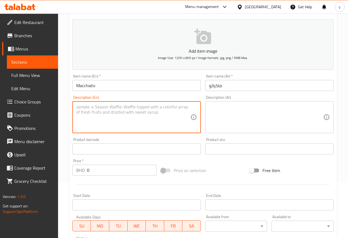
click at [104, 111] on textarea at bounding box center [133, 117] width 114 height 26
drag, startPoint x: 154, startPoint y: 109, endPoint x: 75, endPoint y: 115, distance: 79.2
click at [75, 115] on div "Spressso shot stemed milk, milk foum Description (En)" at bounding box center [136, 117] width 129 height 32
type textarea "Spressso shot stemed milk, milk foum"
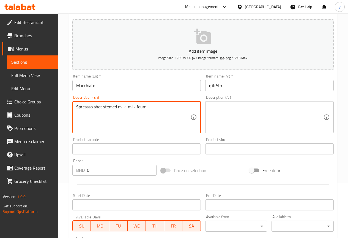
click at [241, 113] on textarea at bounding box center [266, 117] width 114 height 26
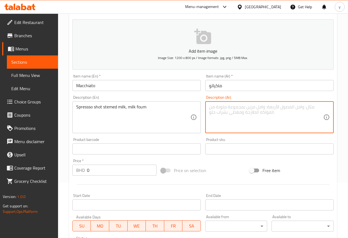
paste textarea "جرعة سبريسو من الحليب الممزوج بالحليب، حليب فوم"
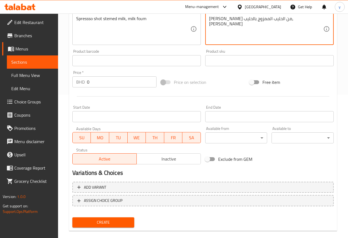
scroll to position [151, 0]
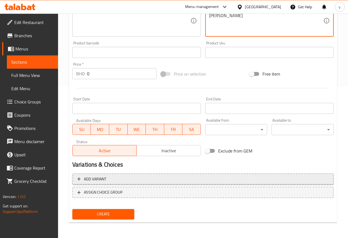
type textarea "جرعة سبريسو من الحليب الممزوج بالحليب، حليب فوم"
click at [102, 179] on span "Add variant" at bounding box center [95, 178] width 22 height 7
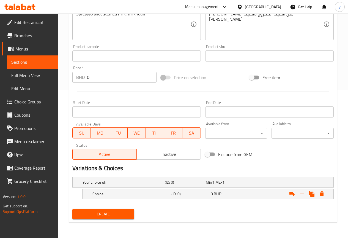
scroll to position [148, 0]
click at [304, 195] on icon "Expand" at bounding box center [302, 193] width 7 height 7
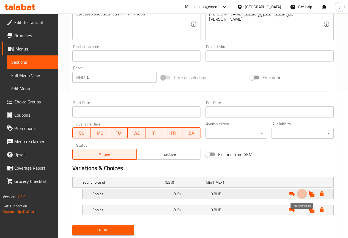
click at [304, 195] on icon "Expand" at bounding box center [302, 193] width 7 height 7
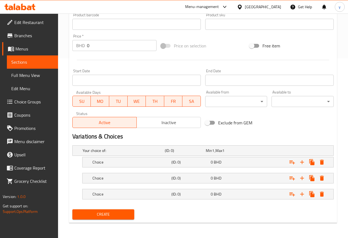
scroll to position [180, 0]
click at [303, 194] on icon "Expand" at bounding box center [302, 193] width 7 height 7
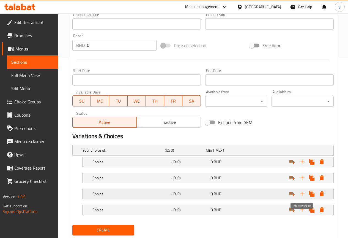
click at [303, 194] on icon "Expand" at bounding box center [302, 193] width 7 height 7
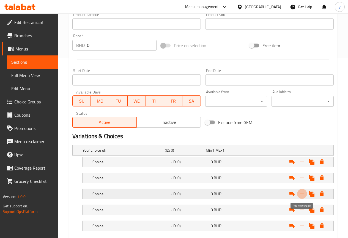
click at [303, 194] on icon "Expand" at bounding box center [302, 193] width 7 height 7
click at [294, 164] on icon "Expand" at bounding box center [292, 161] width 7 height 7
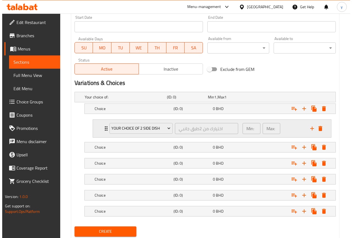
scroll to position [235, 0]
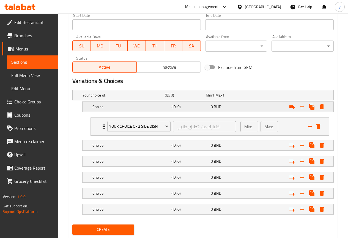
click at [107, 104] on h5 "Choice" at bounding box center [130, 107] width 77 height 6
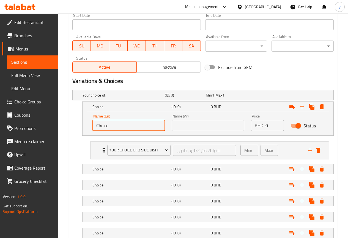
click at [118, 125] on input "Choice" at bounding box center [128, 125] width 73 height 11
type input "Small"
click at [222, 122] on input "text" at bounding box center [208, 125] width 73 height 11
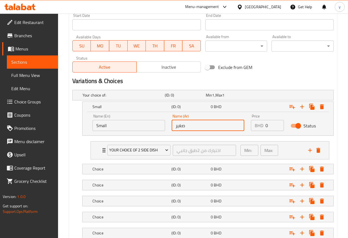
type input "صغير"
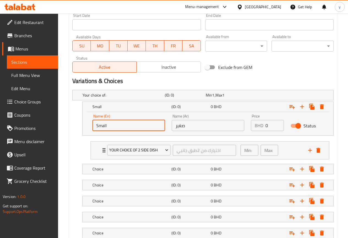
click at [145, 124] on input "Small" at bounding box center [128, 125] width 73 height 11
type input "Small With sugar"
click at [176, 127] on input "صغير" at bounding box center [208, 125] width 73 height 11
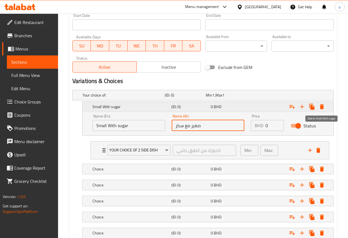
type input "صغير مع سكر"
click at [325, 106] on icon "Expand" at bounding box center [322, 106] width 7 height 7
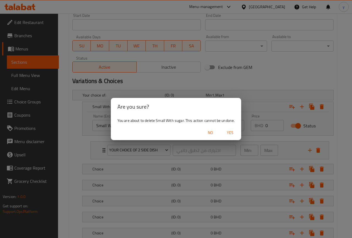
click at [231, 130] on span "Yes" at bounding box center [230, 132] width 13 height 7
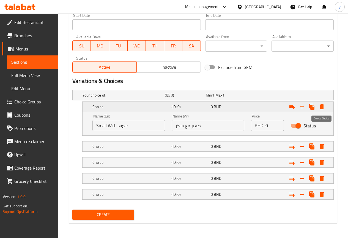
click at [323, 105] on icon "Expand" at bounding box center [322, 106] width 4 height 5
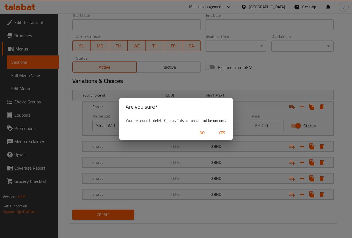
click at [220, 131] on span "Yes" at bounding box center [222, 132] width 13 height 7
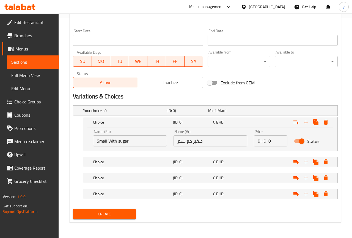
scroll to position [219, 0]
click at [321, 122] on icon "Expand" at bounding box center [322, 121] width 4 height 5
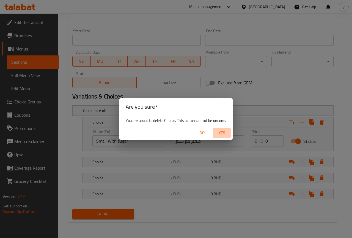
click at [220, 131] on span "Yes" at bounding box center [222, 132] width 13 height 7
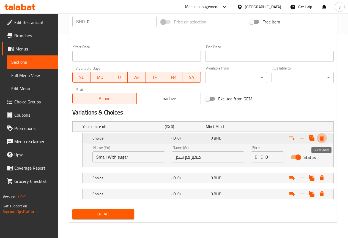
click at [323, 138] on icon "Expand" at bounding box center [322, 137] width 4 height 5
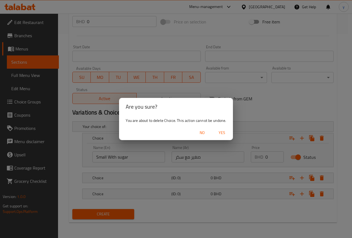
click at [221, 133] on span "Yes" at bounding box center [222, 132] width 13 height 7
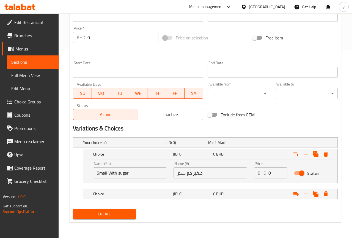
scroll to position [187, 0]
click at [323, 154] on icon "Expand" at bounding box center [322, 153] width 4 height 5
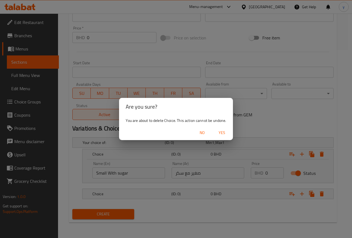
click at [219, 130] on span "Yes" at bounding box center [222, 132] width 13 height 7
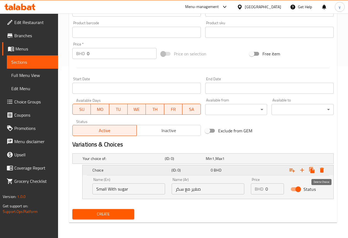
click at [324, 172] on icon "Expand" at bounding box center [322, 170] width 7 height 7
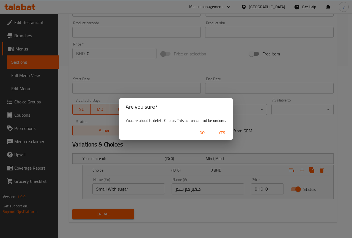
click at [224, 133] on span "Yes" at bounding box center [222, 132] width 13 height 7
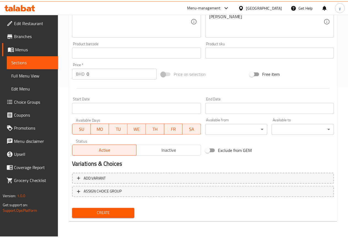
scroll to position [151, 0]
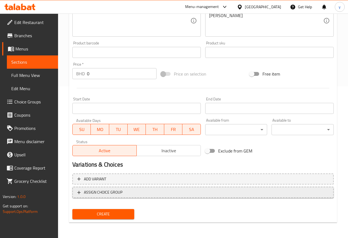
click at [130, 189] on span "ASSIGN CHOICE GROUP" at bounding box center [203, 192] width 252 height 7
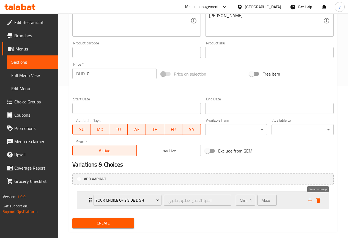
click at [320, 200] on icon "delete" at bounding box center [319, 199] width 4 height 5
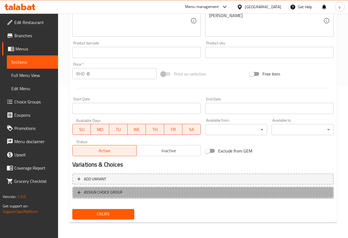
click at [136, 191] on span "ASSIGN CHOICE GROUP" at bounding box center [203, 192] width 252 height 7
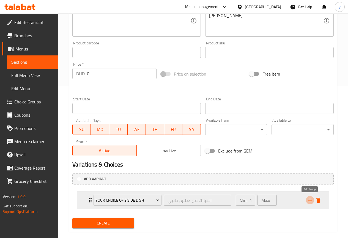
click at [311, 200] on icon "add" at bounding box center [310, 200] width 4 height 4
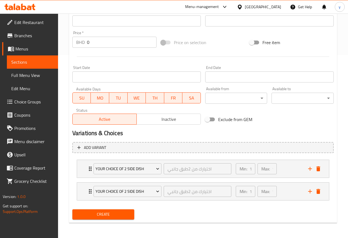
scroll to position [183, 0]
click at [320, 192] on icon "delete" at bounding box center [318, 190] width 7 height 7
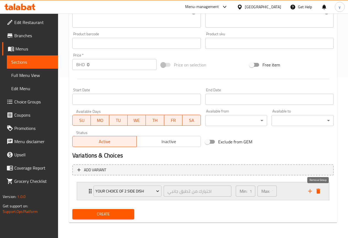
click at [320, 192] on icon "delete" at bounding box center [319, 190] width 4 height 5
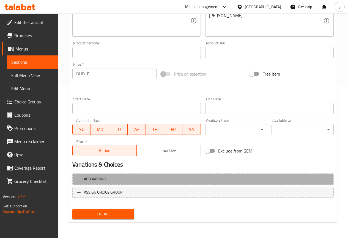
click at [135, 174] on button "Add variant" at bounding box center [202, 178] width 261 height 11
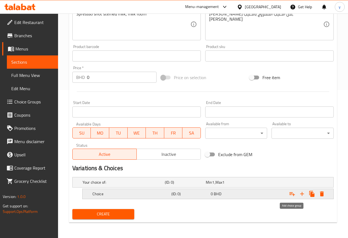
click at [293, 194] on icon "Expand" at bounding box center [293, 194] width 6 height 4
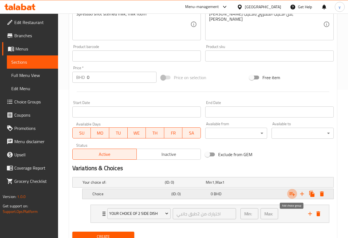
click at [292, 194] on icon "Expand" at bounding box center [293, 194] width 6 height 4
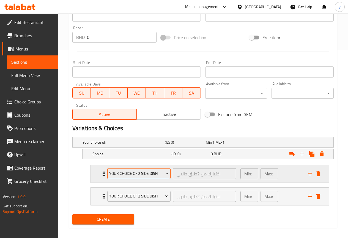
scroll to position [193, 0]
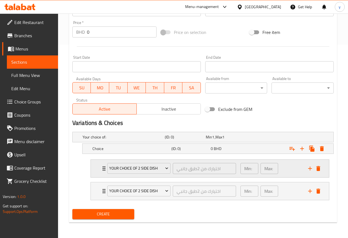
click at [317, 166] on icon "delete" at bounding box center [319, 168] width 4 height 5
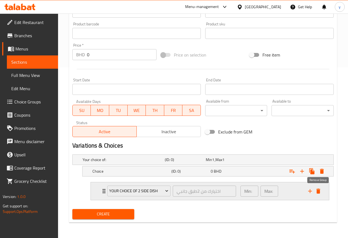
click at [318, 189] on icon "delete" at bounding box center [319, 190] width 4 height 5
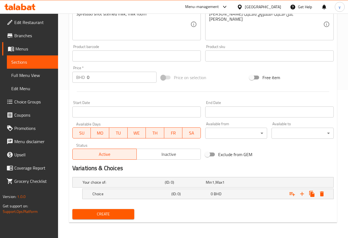
scroll to position [148, 0]
click at [320, 191] on icon "Expand" at bounding box center [322, 193] width 4 height 5
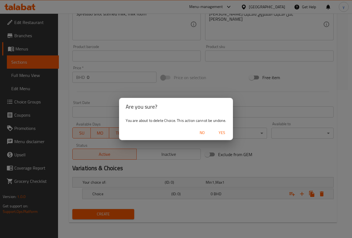
click at [201, 134] on span "No" at bounding box center [202, 132] width 13 height 7
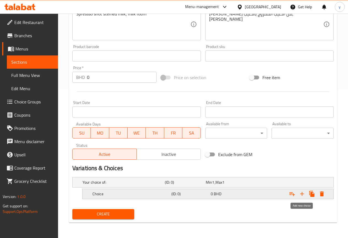
click at [303, 191] on icon "Expand" at bounding box center [302, 193] width 7 height 7
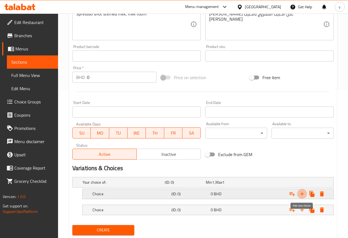
click at [303, 191] on icon "Expand" at bounding box center [302, 193] width 7 height 7
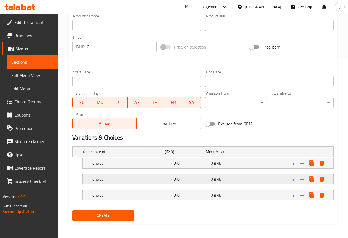
scroll to position [180, 0]
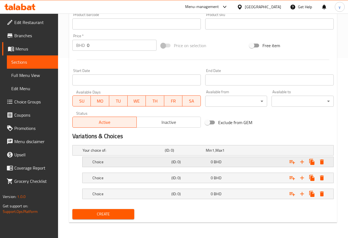
click at [155, 165] on div "Choice" at bounding box center [130, 162] width 79 height 8
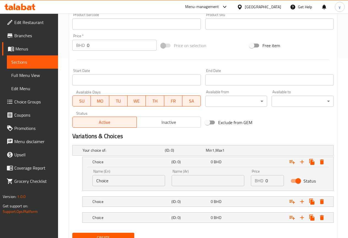
click at [138, 180] on input "Choice" at bounding box center [128, 180] width 73 height 11
type input "Small"
click at [190, 177] on input "text" at bounding box center [208, 180] width 73 height 11
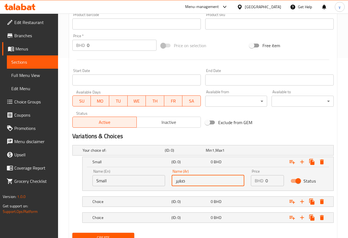
type input "صغير"
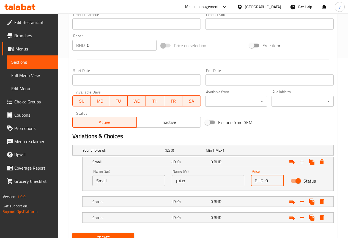
click at [274, 183] on input "0" at bounding box center [275, 180] width 18 height 11
type input "50"
click at [126, 204] on div "Choice" at bounding box center [130, 201] width 79 height 8
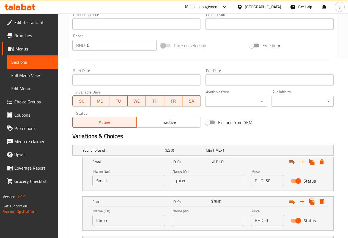
click at [128, 219] on input "Choice" at bounding box center [128, 219] width 73 height 11
type input "’"
type input "Medium"
click at [189, 221] on input "text" at bounding box center [208, 219] width 73 height 11
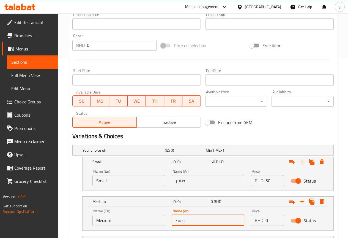
scroll to position [227, 0]
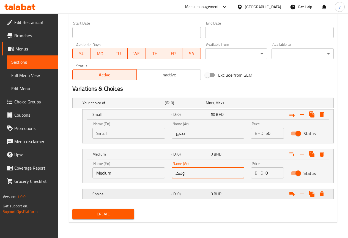
type input "وسط"
click at [148, 193] on h5 "Choice" at bounding box center [130, 194] width 77 height 6
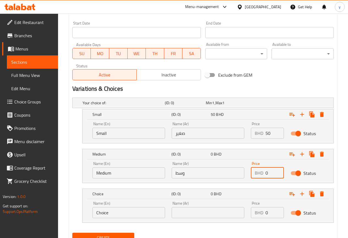
click at [272, 173] on input "0" at bounding box center [275, 172] width 18 height 11
type input "60"
click at [269, 210] on input "0" at bounding box center [275, 212] width 18 height 11
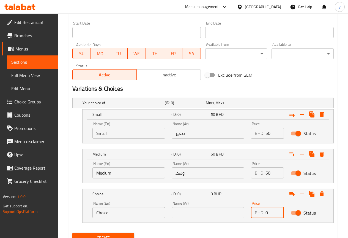
click at [269, 210] on input "0" at bounding box center [275, 212] width 18 height 11
type input "70"
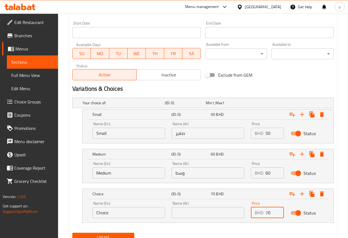
click at [197, 208] on input "text" at bounding box center [208, 212] width 73 height 11
click at [134, 212] on input "Choice" at bounding box center [128, 212] width 73 height 11
type input "Large"
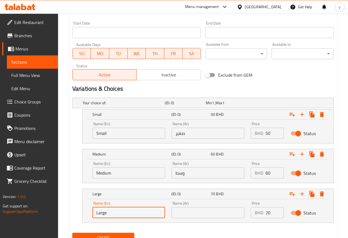
click at [191, 212] on input "text" at bounding box center [208, 212] width 73 height 11
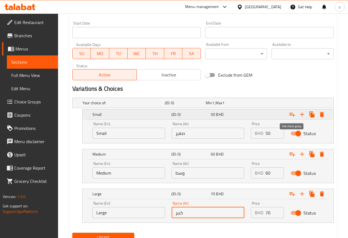
type input "كبير"
click at [291, 117] on icon "Expand" at bounding box center [292, 114] width 7 height 7
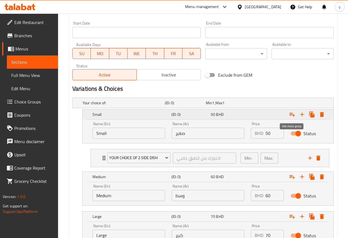
click at [291, 117] on icon "Expand" at bounding box center [292, 114] width 7 height 7
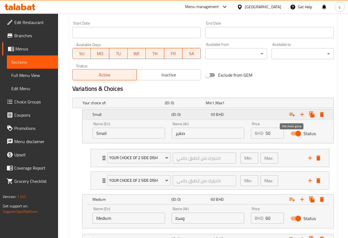
click at [291, 117] on icon "Expand" at bounding box center [292, 114] width 7 height 7
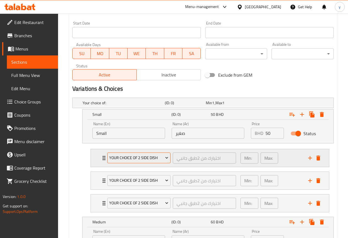
click at [166, 155] on icon "Expand" at bounding box center [167, 158] width 6 height 6
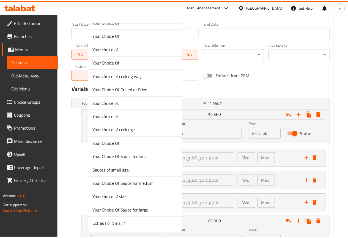
scroll to position [495, 0]
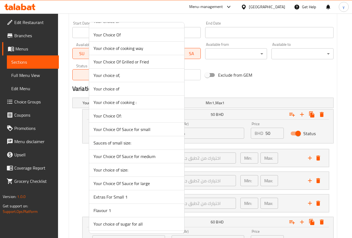
click at [124, 206] on li "Flavour 1" at bounding box center [136, 209] width 95 height 13
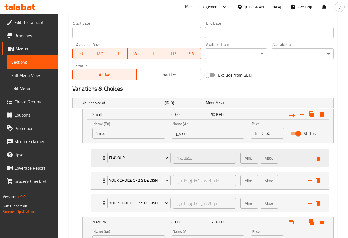
click at [252, 159] on div "Min: 0 ​" at bounding box center [250, 157] width 18 height 11
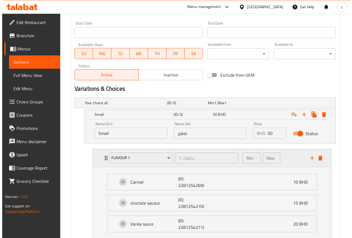
scroll to position [255, 0]
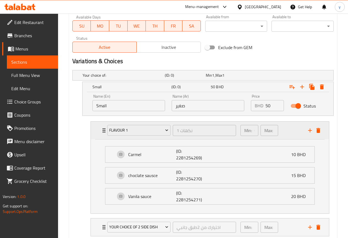
click at [250, 132] on p "Min:" at bounding box center [248, 130] width 8 height 7
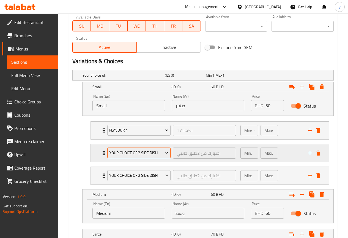
click at [159, 157] on button "your choice of 2 side dish" at bounding box center [138, 152] width 63 height 11
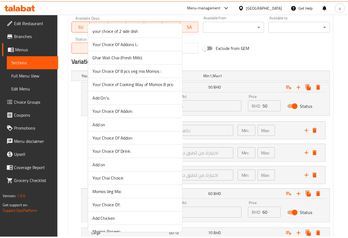
scroll to position [0, 0]
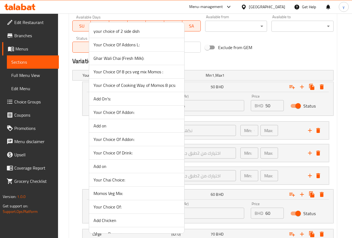
click at [67, 130] on div at bounding box center [176, 119] width 352 height 238
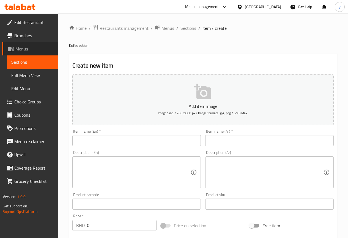
click at [35, 50] on span "Menus" at bounding box center [34, 48] width 38 height 7
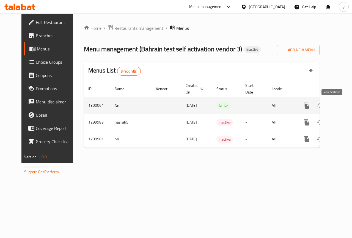
click at [343, 104] on icon "enhanced table" at bounding box center [346, 105] width 7 height 7
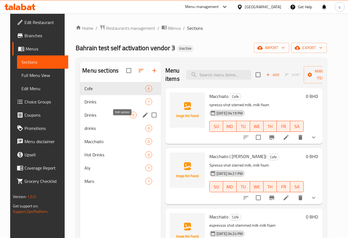
click at [142, 118] on icon "edit" at bounding box center [145, 114] width 7 height 7
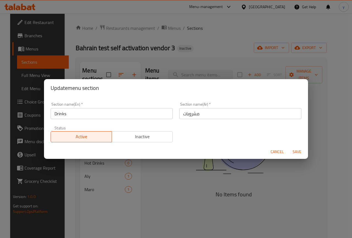
click at [75, 111] on input "Drinks" at bounding box center [112, 113] width 122 height 11
type input "Drinks Y"
click at [298, 154] on span "Save" at bounding box center [297, 151] width 13 height 7
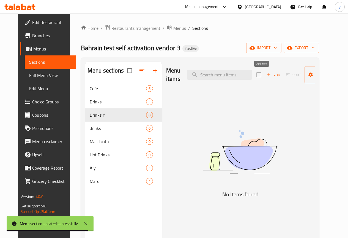
click at [266, 73] on span "Add" at bounding box center [273, 75] width 15 height 6
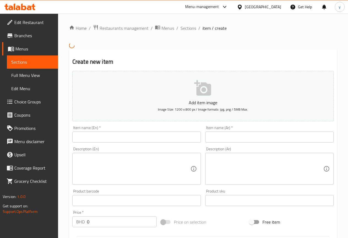
click at [128, 137] on input "text" at bounding box center [136, 136] width 129 height 11
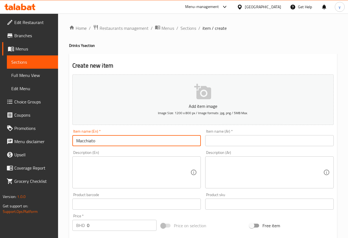
type input "Macchiato"
click at [243, 145] on input "text" at bounding box center [269, 140] width 129 height 11
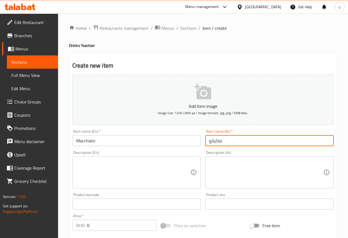
type input "ماكياتو"
click at [133, 164] on textarea at bounding box center [133, 172] width 114 height 26
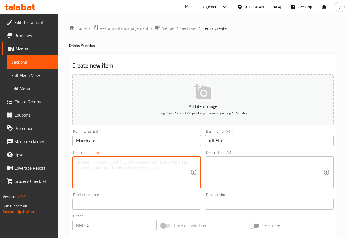
type textarea "ٍ"
click at [149, 167] on textarea "Spresso shot stemed milk, milk foum" at bounding box center [133, 172] width 114 height 26
type textarea "Spresso shot stemed milk, milk foum"
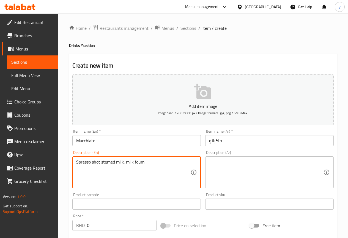
click at [250, 168] on textarea at bounding box center [266, 172] width 114 height 26
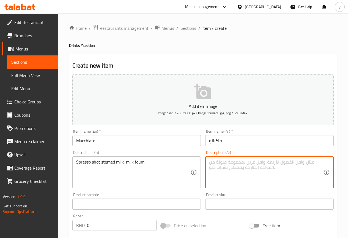
paste textarea "جرعة سبريسو من الحليب الممزوج بالحليب، رغوة الحليب"
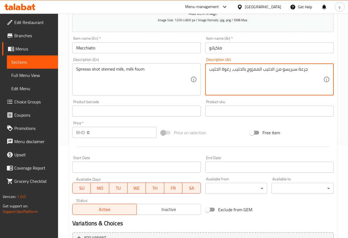
scroll to position [110, 0]
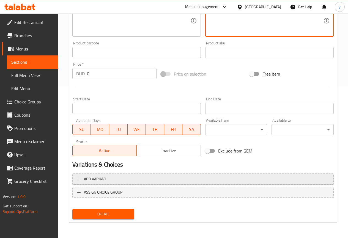
type textarea "جرعة سبريسو من الحليب الممزوج بالحليب، رغوة الحليب"
click at [145, 181] on span "Add variant" at bounding box center [203, 178] width 252 height 7
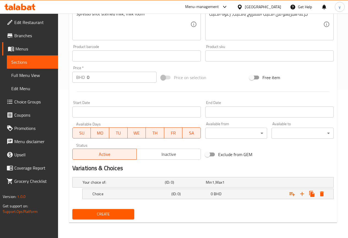
scroll to position [148, 0]
click at [301, 193] on icon "Expand" at bounding box center [302, 194] width 4 height 4
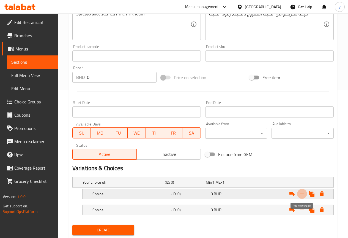
click at [301, 193] on icon "Expand" at bounding box center [302, 194] width 4 height 4
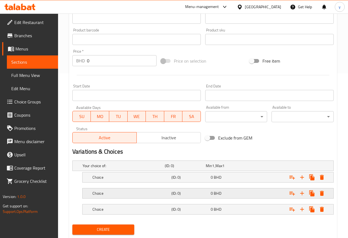
scroll to position [180, 0]
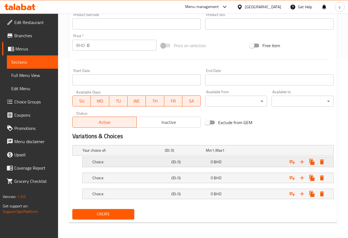
click at [119, 160] on h5 "Choice" at bounding box center [130, 162] width 77 height 6
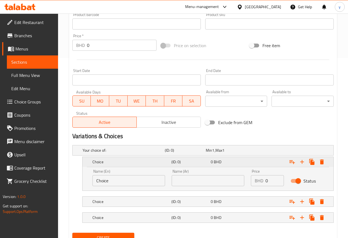
click at [119, 160] on h5 "Choice" at bounding box center [130, 162] width 77 height 6
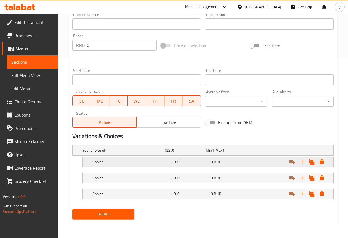
click at [119, 160] on h5 "Choice" at bounding box center [130, 162] width 77 height 6
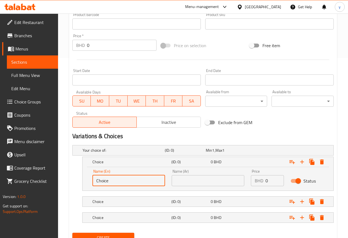
click at [122, 185] on input "Choice" at bounding box center [128, 180] width 73 height 11
type input "Small"
click at [206, 180] on input "text" at bounding box center [208, 180] width 73 height 11
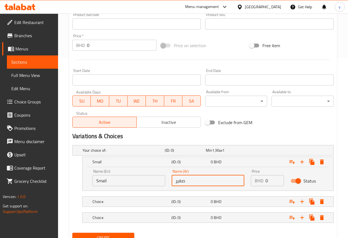
type input "صغير"
click at [268, 184] on input "0" at bounding box center [275, 180] width 18 height 11
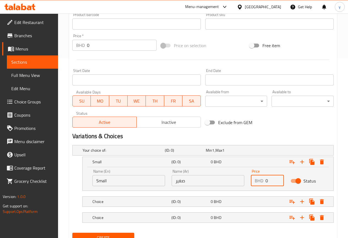
click at [268, 184] on input "0" at bounding box center [275, 180] width 18 height 11
type input "50"
click at [134, 197] on div "Choice (ID: 0) 0 BHD" at bounding box center [209, 201] width 237 height 12
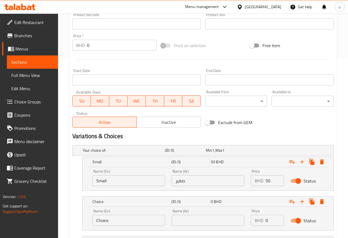
click at [135, 221] on input "Choice" at bounding box center [128, 219] width 73 height 11
type input "<"
type input "Medium"
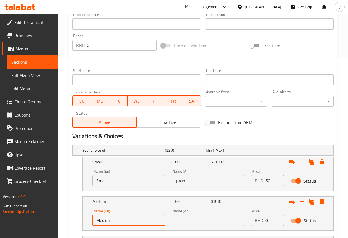
click at [203, 222] on input "text" at bounding box center [208, 219] width 73 height 11
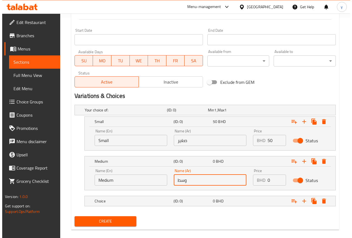
scroll to position [227, 0]
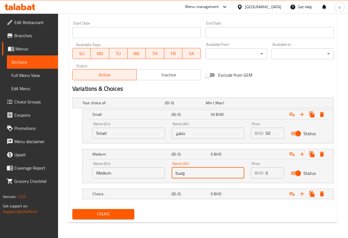
type input "وسط"
click at [267, 172] on input "0" at bounding box center [275, 172] width 18 height 11
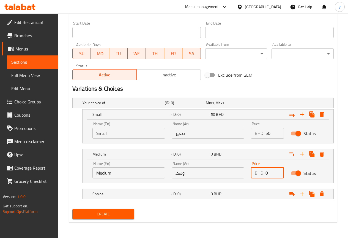
click at [267, 172] on input "0" at bounding box center [275, 172] width 18 height 11
type input "60"
click at [129, 195] on h5 "Choice" at bounding box center [130, 194] width 77 height 6
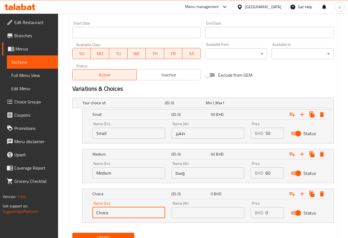
click at [114, 212] on input "Choice" at bounding box center [128, 212] width 73 height 11
type input "Large"
click at [214, 214] on input "text" at bounding box center [208, 212] width 73 height 11
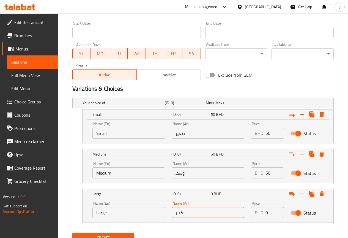
type input "كيبر"
click at [269, 210] on input "0" at bounding box center [275, 212] width 18 height 11
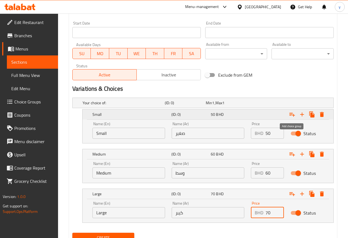
type input "70"
click at [294, 114] on icon "Expand" at bounding box center [292, 114] width 7 height 7
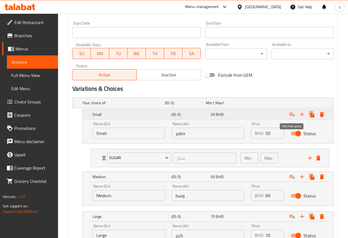
click at [290, 112] on icon "Expand" at bounding box center [292, 114] width 7 height 7
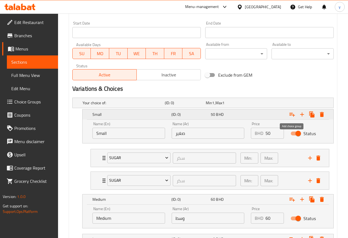
click at [290, 112] on icon "Expand" at bounding box center [292, 114] width 7 height 7
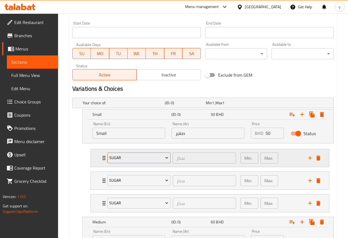
click at [167, 159] on icon "Expand" at bounding box center [167, 158] width 6 height 6
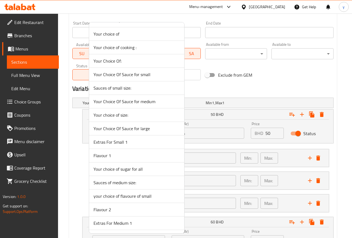
scroll to position [550, 0]
click at [116, 155] on span "Flavour 1" at bounding box center [137, 155] width 86 height 7
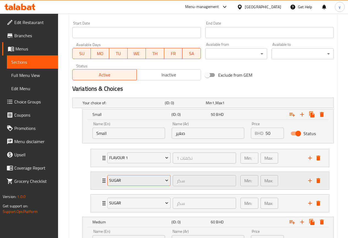
click at [151, 182] on span "sugar" at bounding box center [138, 180] width 59 height 7
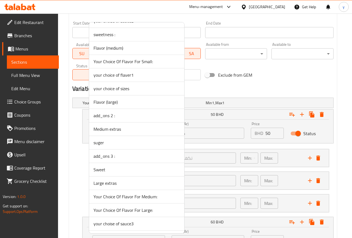
scroll to position [963, 0]
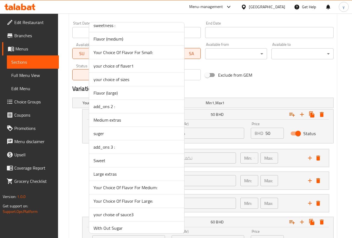
click at [133, 162] on span "Sweet" at bounding box center [137, 160] width 86 height 7
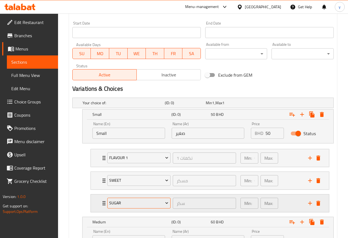
click at [135, 200] on span "sugar" at bounding box center [138, 202] width 59 height 7
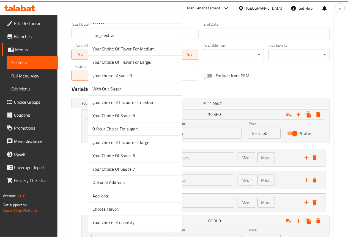
scroll to position [1101, 0]
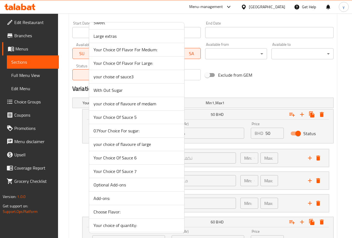
click at [119, 90] on span "With Out Sugar" at bounding box center [137, 90] width 86 height 7
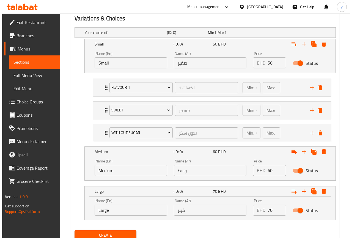
scroll to position [318, 0]
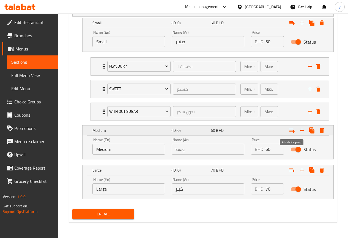
click at [294, 130] on icon "Expand" at bounding box center [292, 130] width 7 height 7
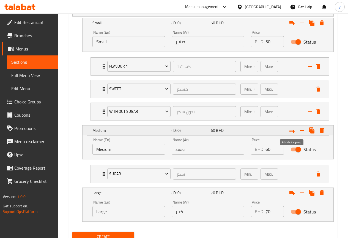
click at [293, 130] on icon "Expand" at bounding box center [292, 130] width 7 height 7
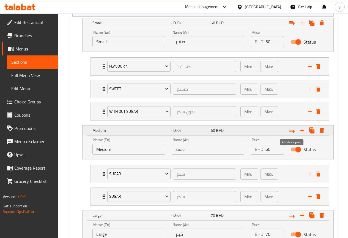
click at [293, 130] on icon "Expand" at bounding box center [292, 130] width 7 height 7
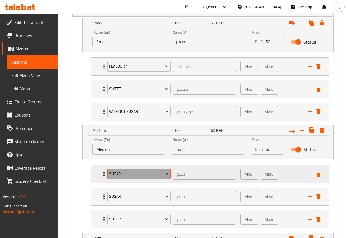
click at [166, 171] on icon "Expand" at bounding box center [167, 174] width 6 height 6
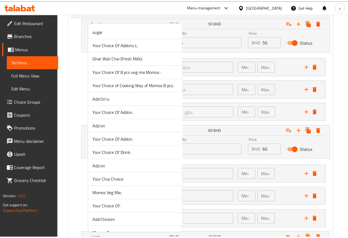
scroll to position [578, 0]
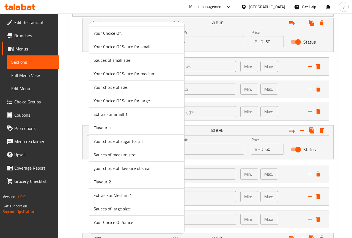
click at [118, 181] on span "Flavour 2" at bounding box center [137, 181] width 86 height 7
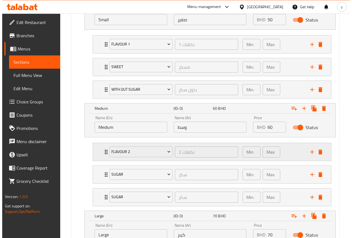
scroll to position [374, 0]
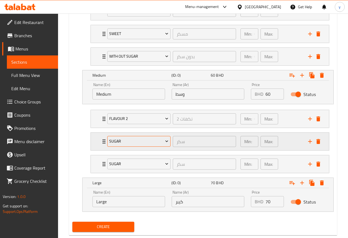
click at [162, 143] on span "sugar" at bounding box center [138, 141] width 59 height 7
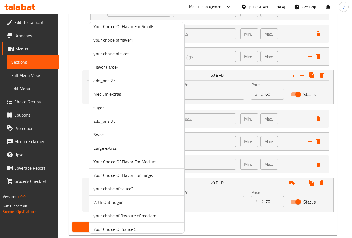
scroll to position [991, 0]
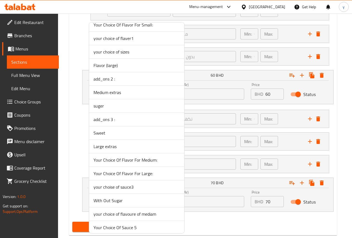
click at [118, 130] on span "Sweet" at bounding box center [137, 132] width 86 height 7
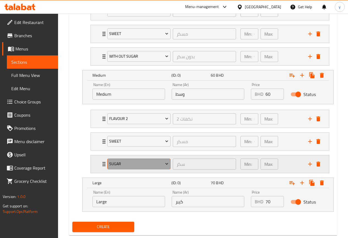
click at [156, 163] on span "sugar" at bounding box center [138, 163] width 59 height 7
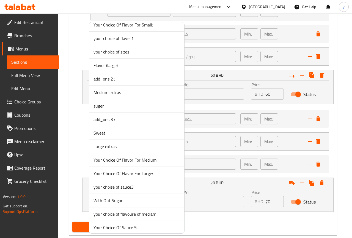
click at [129, 197] on span "With Out Sugar" at bounding box center [137, 200] width 86 height 7
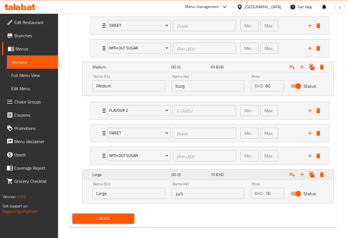
scroll to position [386, 0]
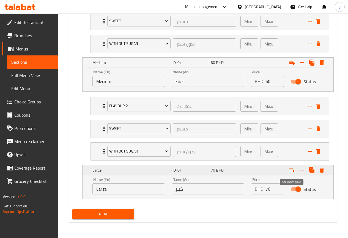
click at [291, 170] on icon "Expand" at bounding box center [293, 170] width 6 height 4
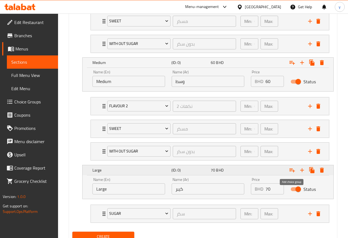
click at [291, 170] on icon "Expand" at bounding box center [293, 170] width 6 height 4
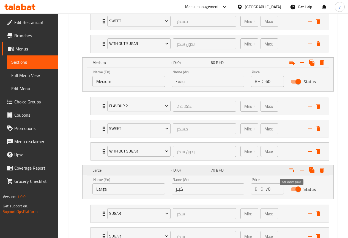
click at [291, 170] on icon "Expand" at bounding box center [293, 170] width 6 height 4
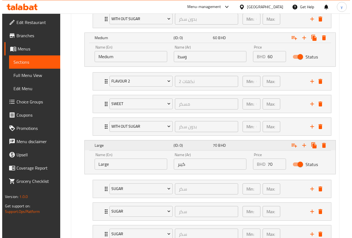
scroll to position [454, 0]
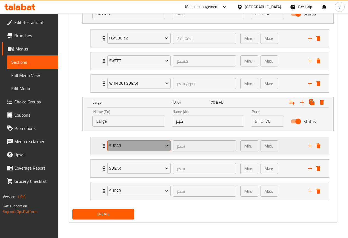
click at [160, 145] on span "sugar" at bounding box center [138, 145] width 59 height 7
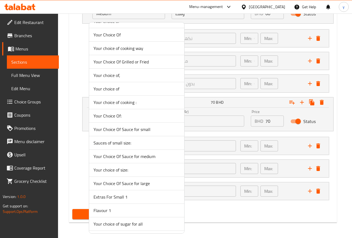
scroll to position [688, 0]
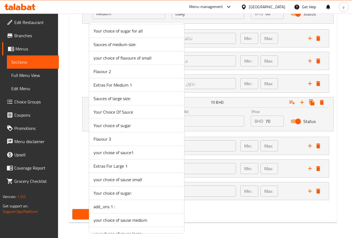
click at [122, 136] on span "Flavour 3" at bounding box center [137, 138] width 86 height 7
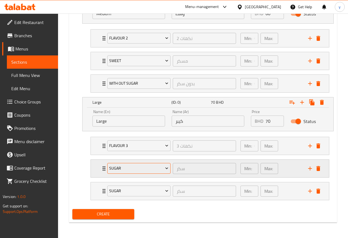
click at [153, 171] on span "sugar" at bounding box center [138, 168] width 59 height 7
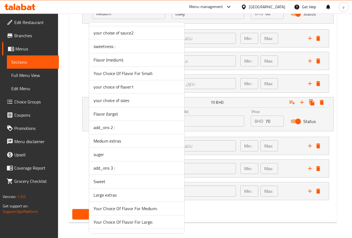
scroll to position [963, 0]
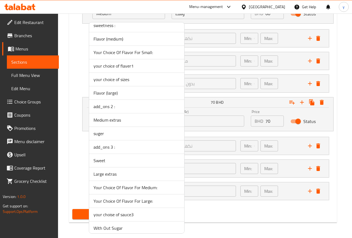
click at [120, 161] on span "Sweet" at bounding box center [137, 160] width 86 height 7
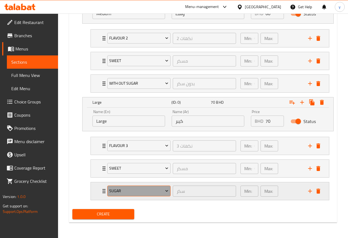
click at [126, 195] on button "sugar" at bounding box center [138, 190] width 63 height 11
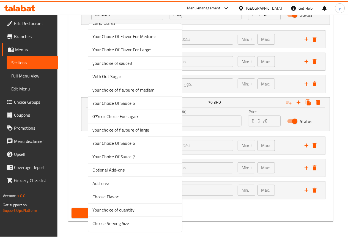
scroll to position [1099, 0]
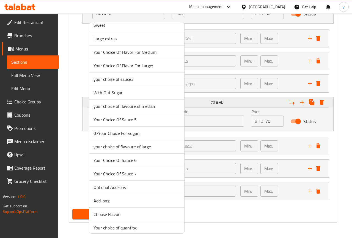
click at [148, 90] on span "With Out Sugar" at bounding box center [137, 92] width 86 height 7
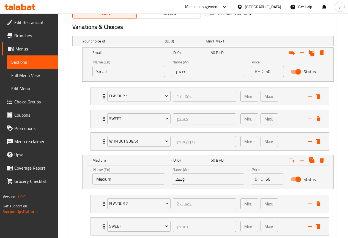
scroll to position [454, 0]
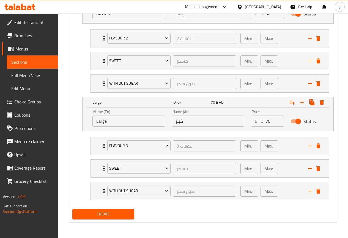
click at [126, 210] on span "Create" at bounding box center [103, 213] width 53 height 7
click at [43, 62] on span "Sections" at bounding box center [32, 62] width 42 height 7
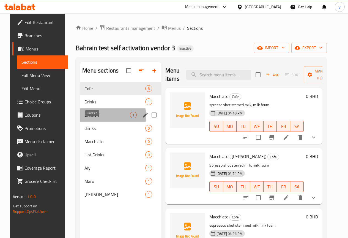
click at [94, 118] on span "Drinks Y" at bounding box center [107, 114] width 45 height 7
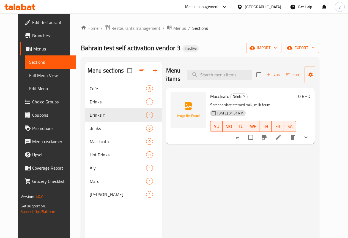
click at [30, 73] on span "Full Menu View" at bounding box center [50, 75] width 42 height 7
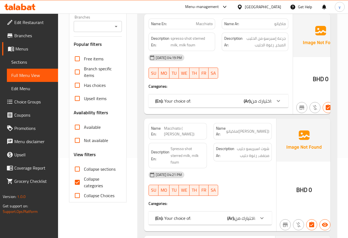
scroll to position [110, 0]
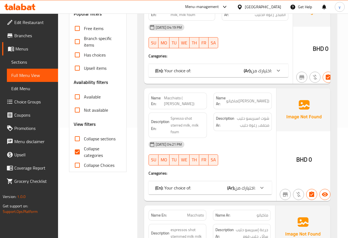
click at [75, 151] on input "Collapse categories" at bounding box center [77, 151] width 13 height 13
checkbox input "false"
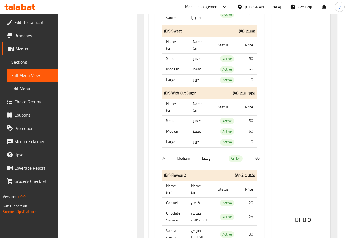
scroll to position [4294, 0]
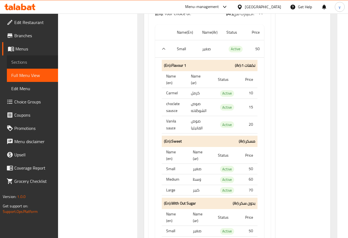
click at [35, 67] on link "Sections" at bounding box center [32, 61] width 51 height 13
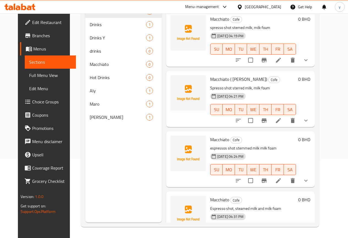
scroll to position [77, 0]
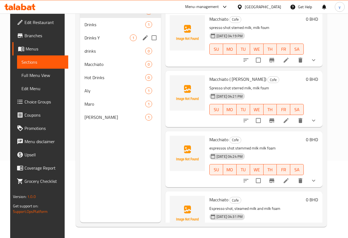
click at [99, 41] on span "Drinks Y" at bounding box center [107, 37] width 45 height 7
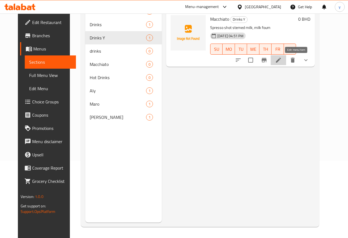
click at [281, 62] on icon at bounding box center [278, 60] width 5 height 5
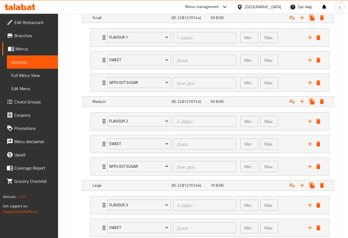
scroll to position [383, 0]
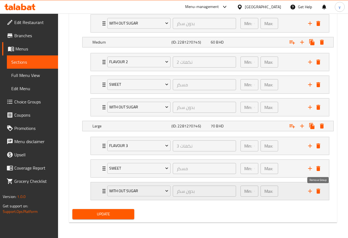
click at [319, 190] on icon "delete" at bounding box center [319, 190] width 4 height 5
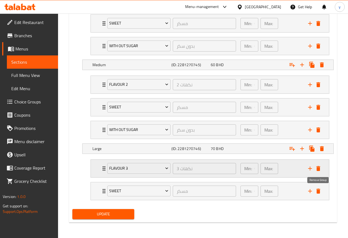
scroll to position [360, 0]
click at [318, 190] on icon "delete" at bounding box center [319, 190] width 4 height 5
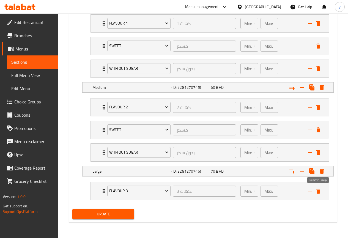
scroll to position [338, 0]
click at [318, 152] on icon "delete" at bounding box center [319, 152] width 4 height 5
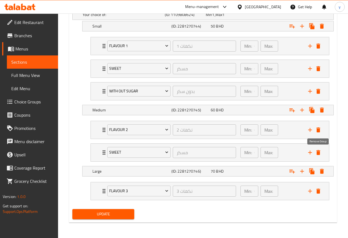
scroll to position [315, 0]
click at [319, 154] on icon "delete" at bounding box center [319, 152] width 4 height 5
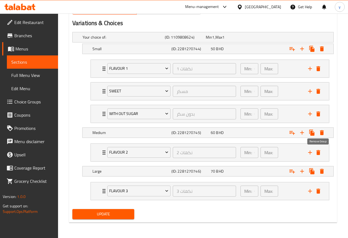
scroll to position [293, 0]
click at [319, 114] on icon "delete" at bounding box center [319, 113] width 4 height 5
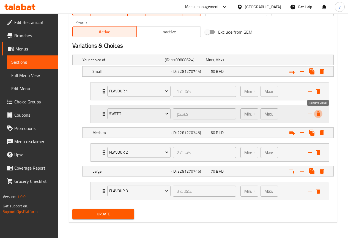
click at [319, 114] on icon "delete" at bounding box center [319, 113] width 4 height 5
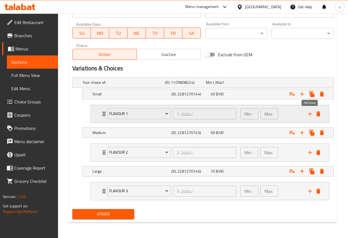
click at [313, 113] on icon "add" at bounding box center [310, 113] width 7 height 7
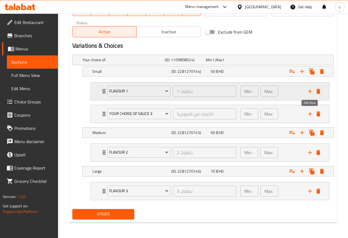
click at [313, 113] on icon "add" at bounding box center [310, 113] width 7 height 7
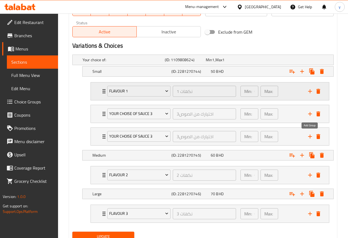
scroll to position [293, 0]
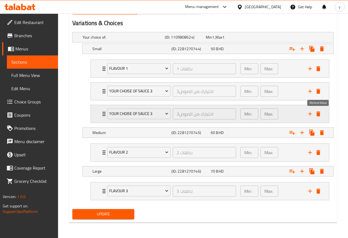
click at [317, 115] on icon "delete" at bounding box center [319, 113] width 4 height 5
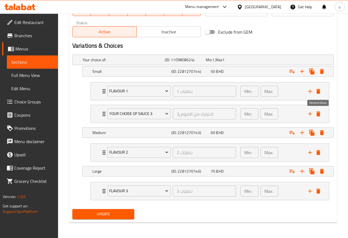
scroll to position [270, 0]
click at [319, 114] on icon "delete" at bounding box center [319, 113] width 4 height 5
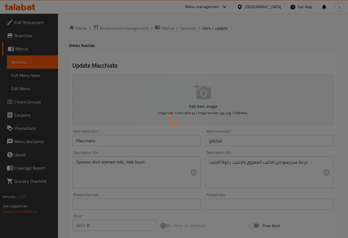
type input "نكهات 1"
type input "0"
type input "1"
type input "مسكر"
type input "0"
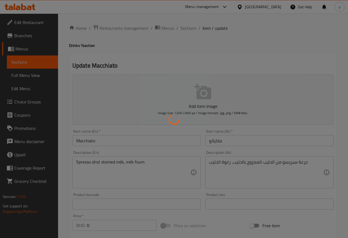
type input "0"
type input "بدون سكر"
type input "0"
type input "نكهات 2"
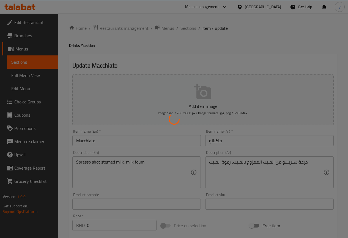
type input "0"
type input "1"
type input "مسكر"
type input "0"
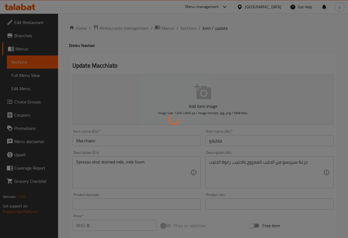
type input "بدون سكر"
type input "0"
type input "نكهات مع السكر 3"
type input "0"
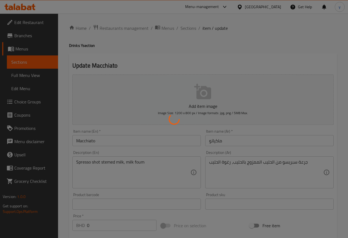
type input "1"
type input "مسكر"
type input "0"
type input "بدون سكر"
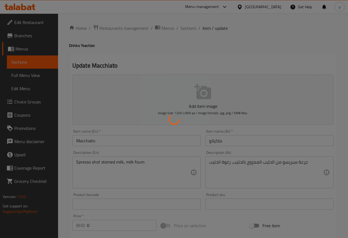
type input "0"
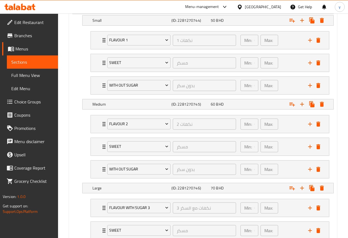
scroll to position [358, 0]
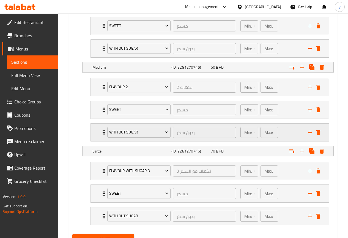
click at [318, 133] on icon "delete" at bounding box center [319, 132] width 4 height 5
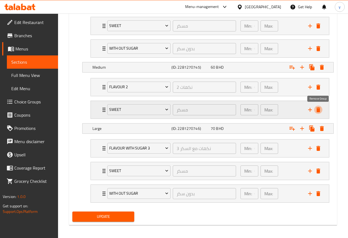
click at [319, 111] on icon "delete" at bounding box center [319, 109] width 4 height 5
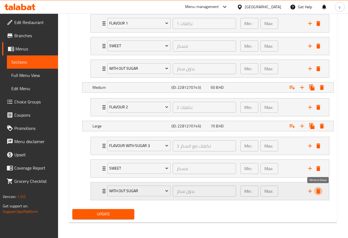
click at [318, 193] on icon "delete" at bounding box center [319, 190] width 4 height 5
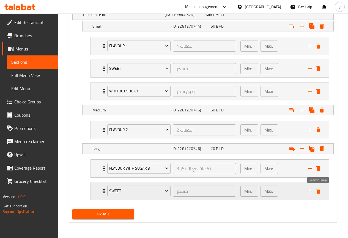
click at [318, 190] on icon "delete" at bounding box center [319, 190] width 4 height 5
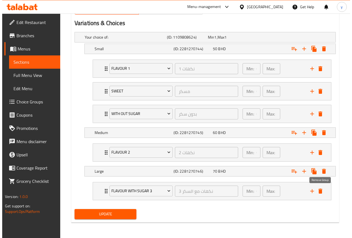
scroll to position [293, 0]
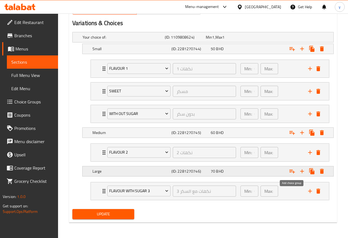
click at [293, 172] on icon "Expand" at bounding box center [292, 171] width 7 height 7
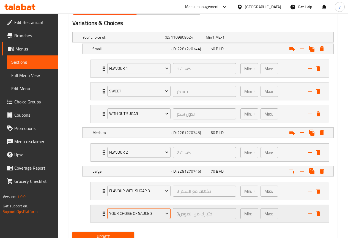
click at [160, 212] on span "your choise of sauce 3" at bounding box center [138, 213] width 59 height 7
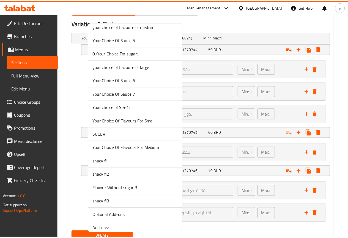
scroll to position [1184, 0]
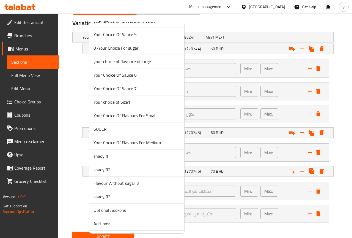
click at [145, 182] on span "Flavour Without sugar 3" at bounding box center [137, 182] width 86 height 7
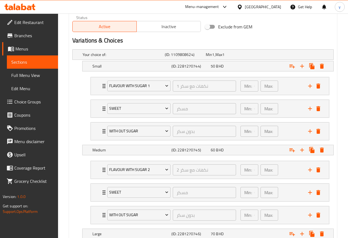
scroll to position [303, 0]
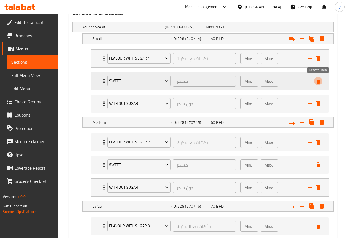
click at [319, 79] on icon "delete" at bounding box center [319, 80] width 4 height 5
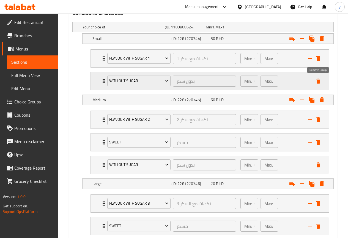
click at [319, 80] on icon "delete" at bounding box center [319, 80] width 4 height 5
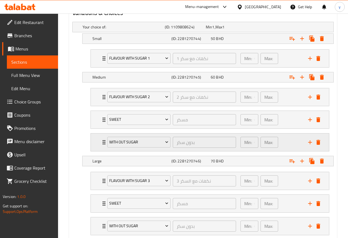
click at [317, 143] on icon "delete" at bounding box center [319, 142] width 4 height 5
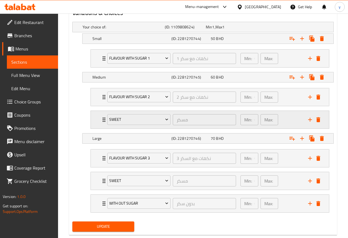
click at [318, 124] on div "Sweet مسكر ​ Min: 0 ​ Max: 0 ​" at bounding box center [212, 120] width 222 height 18
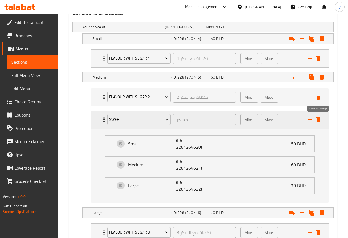
click at [318, 121] on icon "delete" at bounding box center [319, 119] width 4 height 5
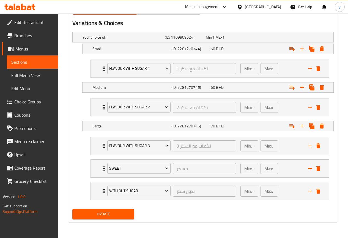
scroll to position [293, 0]
click at [320, 190] on icon "delete" at bounding box center [319, 190] width 4 height 5
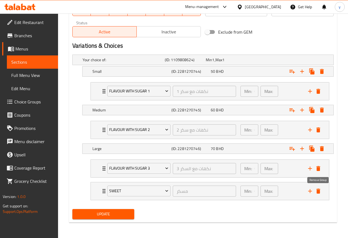
scroll to position [270, 0]
click at [318, 192] on icon "delete" at bounding box center [319, 190] width 4 height 5
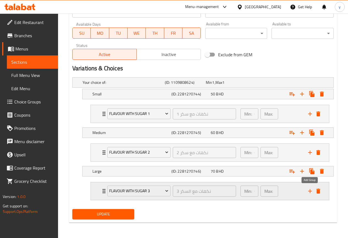
click at [311, 191] on icon "add" at bounding box center [310, 190] width 7 height 7
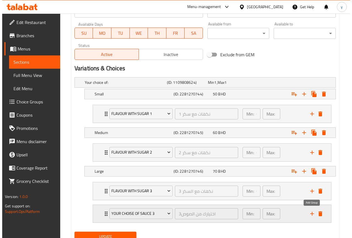
scroll to position [270, 0]
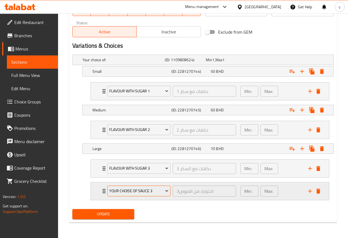
click at [152, 189] on span "your choise of sauce 3" at bounding box center [138, 190] width 59 height 7
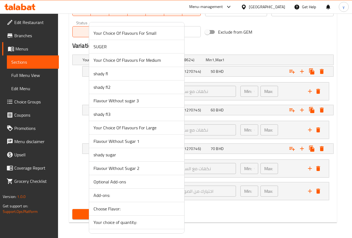
scroll to position [1266, 0]
click at [145, 140] on span "Flavour Without Sugar 1" at bounding box center [137, 140] width 86 height 7
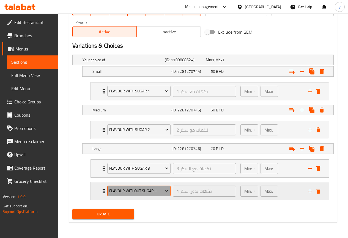
click at [168, 192] on icon "Expand" at bounding box center [167, 191] width 6 height 6
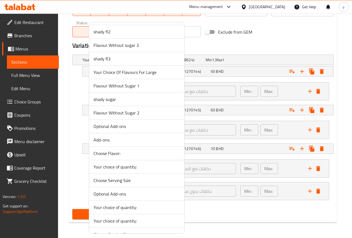
scroll to position [1426, 0]
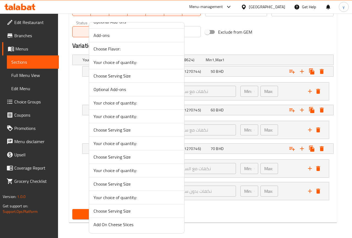
drag, startPoint x: 225, startPoint y: 223, endPoint x: 220, endPoint y: 215, distance: 9.9
click at [225, 223] on div at bounding box center [176, 119] width 352 height 238
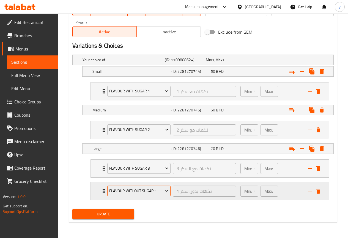
click at [153, 192] on span "Flavour Without Sugar 1" at bounding box center [138, 190] width 59 height 7
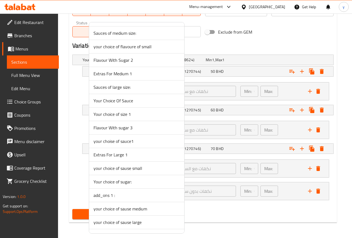
scroll to position [1239, 0]
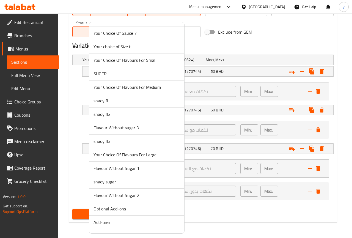
click at [146, 129] on span "Flavour Without sugar 3" at bounding box center [137, 127] width 86 height 7
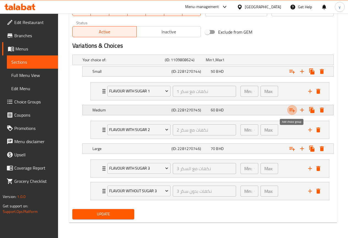
click at [292, 111] on icon "Expand" at bounding box center [292, 110] width 7 height 7
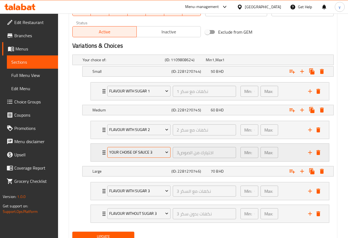
click at [167, 151] on icon "Expand" at bounding box center [167, 152] width 6 height 6
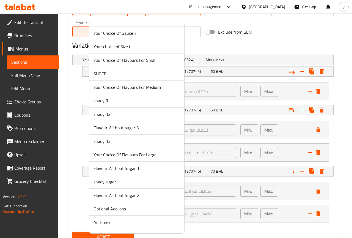
click at [146, 195] on span "Flavour Without Sugar 2" at bounding box center [137, 195] width 86 height 7
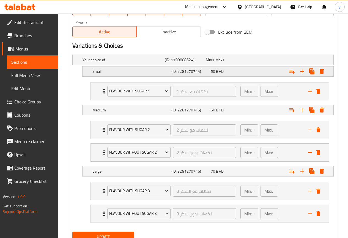
click at [293, 72] on icon "Expand" at bounding box center [293, 72] width 6 height 4
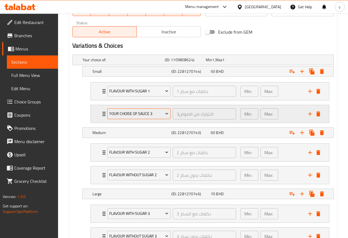
click at [164, 113] on icon "Expand" at bounding box center [167, 114] width 6 height 6
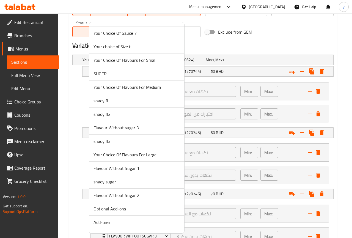
click at [146, 170] on span "Flavour Without Sugar 1" at bounding box center [137, 168] width 86 height 7
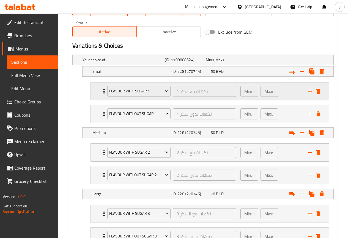
click at [103, 93] on icon "Expand" at bounding box center [104, 91] width 7 height 7
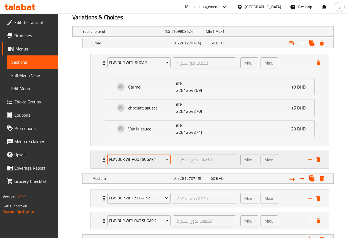
scroll to position [325, 0]
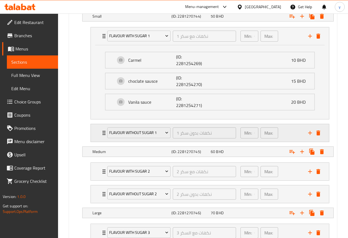
click at [105, 135] on div "Flavour Without Sugar 1 نكهات بدون سكر 1 ​" at bounding box center [171, 133] width 135 height 18
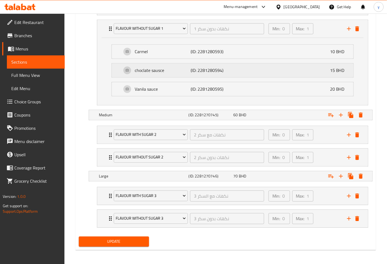
scroll to position [423, 0]
click at [104, 135] on div "Flavour With Sugar 2 نكهات مع سكر 2 ​ Min: 0 ​ Max: 1 ​" at bounding box center [232, 135] width 271 height 18
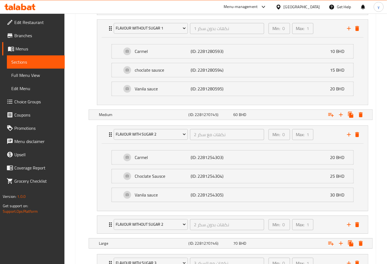
drag, startPoint x: 188, startPoint y: 143, endPoint x: 85, endPoint y: 119, distance: 106.6
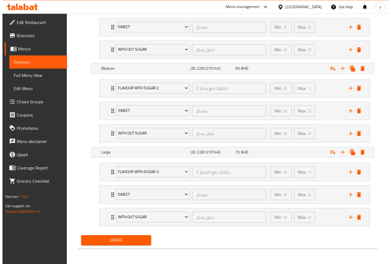
scroll to position [204, 0]
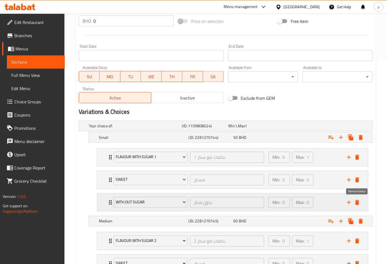
click at [357, 203] on icon "delete" at bounding box center [357, 202] width 4 height 5
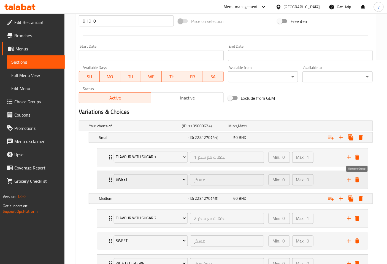
click at [358, 182] on icon "delete" at bounding box center [357, 179] width 7 height 7
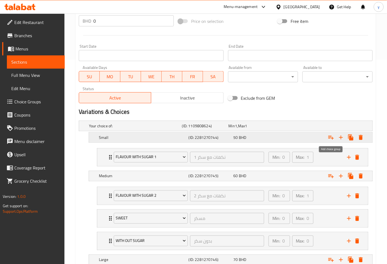
click at [332, 138] on icon "Expand" at bounding box center [331, 138] width 6 height 4
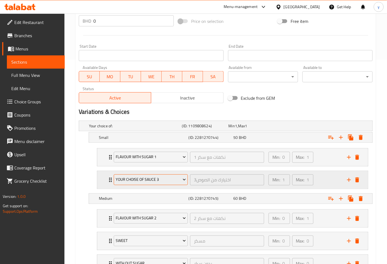
click at [169, 182] on span "your choise of sauce 3" at bounding box center [151, 179] width 70 height 7
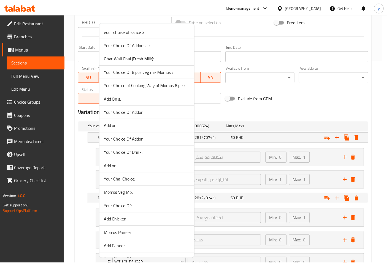
scroll to position [1376, 0]
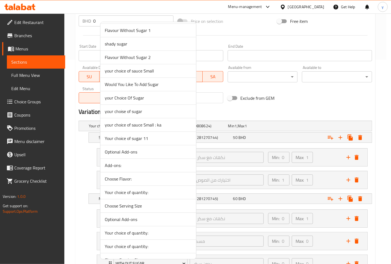
click at [157, 140] on span "Your choice of sugar 11" at bounding box center [148, 138] width 87 height 7
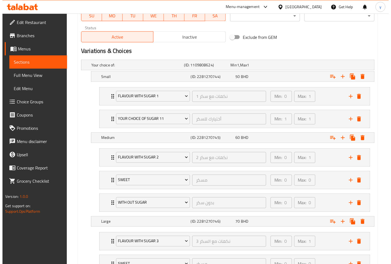
scroll to position [265, 0]
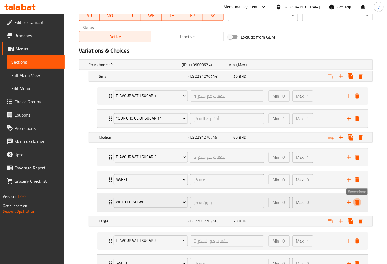
click at [360, 202] on icon "delete" at bounding box center [357, 202] width 7 height 7
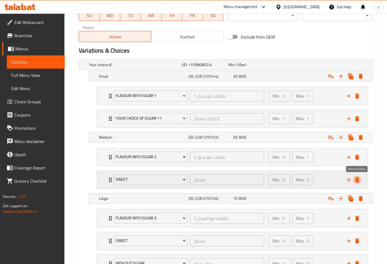
click at [360, 179] on icon "delete" at bounding box center [357, 179] width 7 height 7
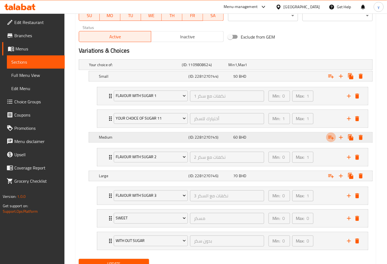
click at [332, 138] on icon "Expand" at bounding box center [331, 137] width 7 height 7
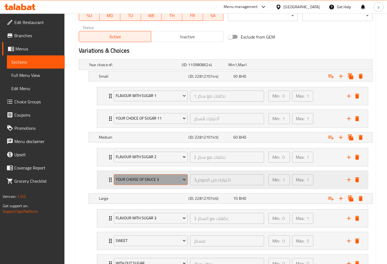
click at [159, 177] on span "your choise of sauce 3" at bounding box center [151, 179] width 70 height 7
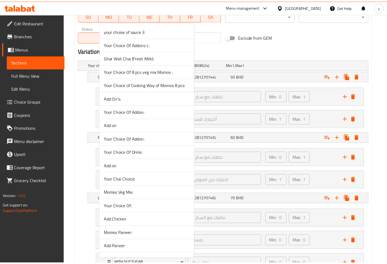
scroll to position [1376, 0]
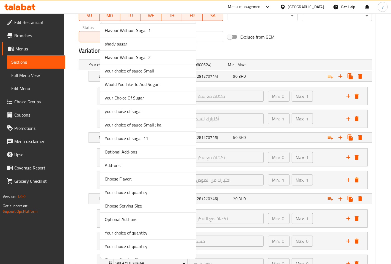
click at [154, 140] on span "Your choice of sugar 11" at bounding box center [148, 138] width 87 height 7
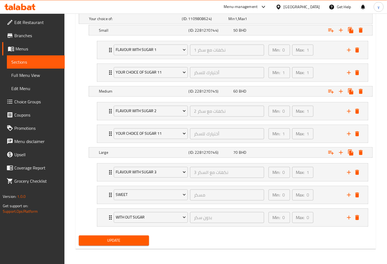
scroll to position [312, 0]
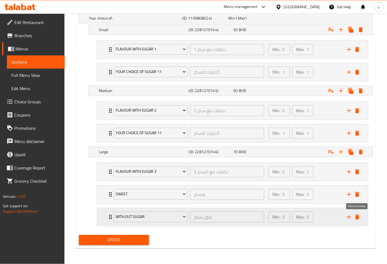
click at [360, 220] on icon "delete" at bounding box center [357, 217] width 7 height 7
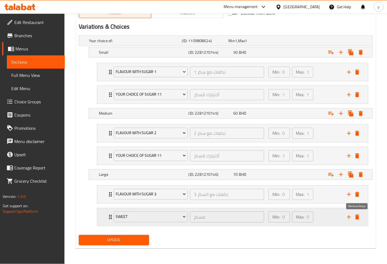
click at [359, 217] on icon "delete" at bounding box center [357, 217] width 7 height 7
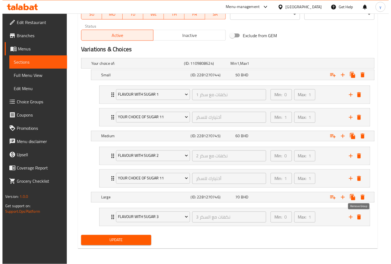
scroll to position [266, 0]
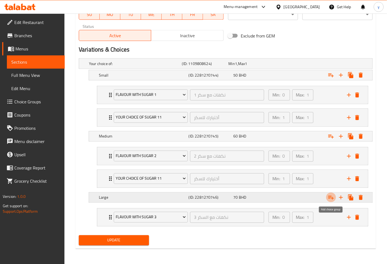
click at [332, 198] on icon "Expand" at bounding box center [331, 198] width 6 height 4
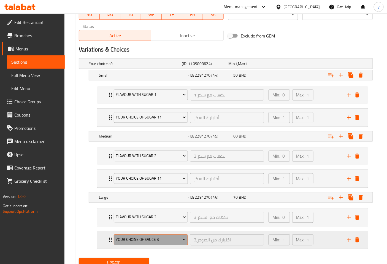
click at [177, 238] on span "your choise of sauce 3" at bounding box center [151, 239] width 70 height 7
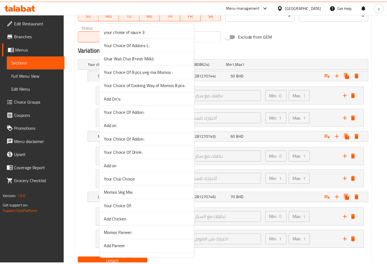
scroll to position [1376, 0]
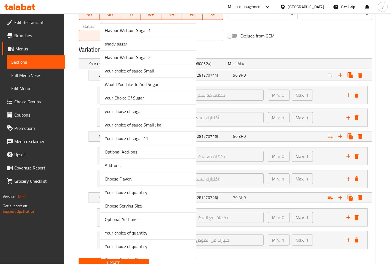
click at [149, 141] on span "Your choice of sugar 11" at bounding box center [148, 138] width 87 height 7
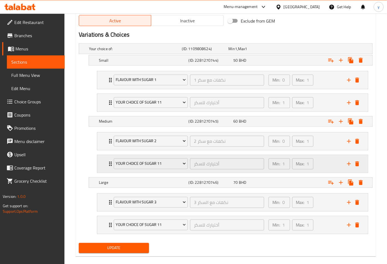
scroll to position [289, 0]
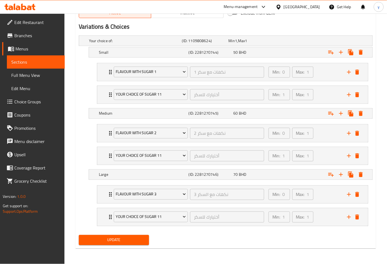
click at [132, 238] on span "Update" at bounding box center [113, 239] width 61 height 7
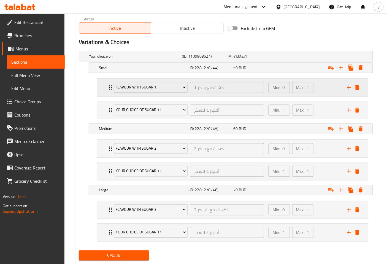
scroll to position [258, 0]
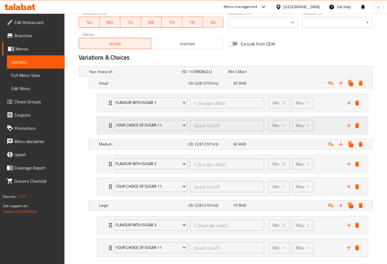
click at [111, 123] on div "Your choice of sugar 11 أختيارك للسكر ​" at bounding box center [188, 126] width 157 height 18
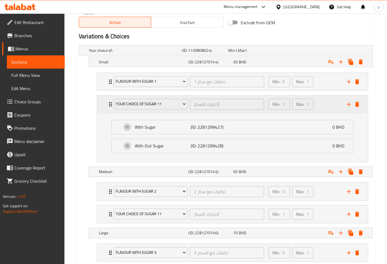
scroll to position [289, 0]
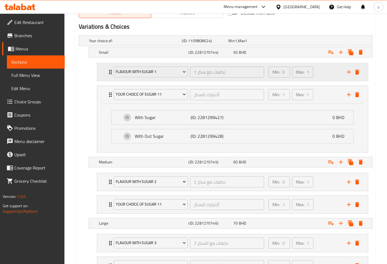
click at [106, 75] on div "Flavour With Sugar 1 نكهات مع سكر 1 ​ Min: 0 ​ Max: 1 ​" at bounding box center [232, 72] width 271 height 18
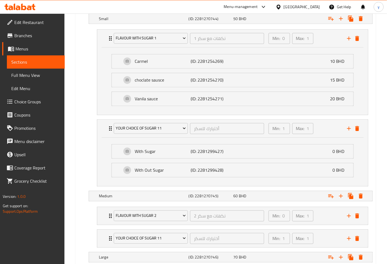
scroll to position [350, 0]
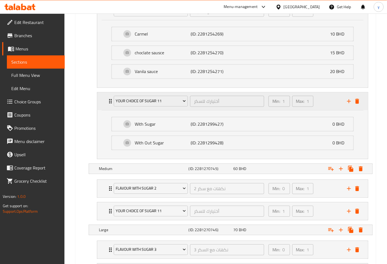
click at [111, 105] on div "Your choice of sugar 11 أختيارك للسكر ​" at bounding box center [188, 101] width 157 height 18
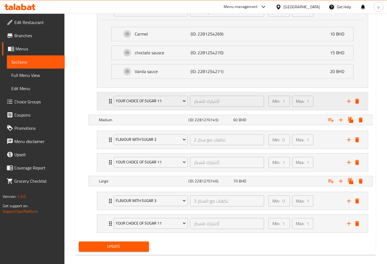
click at [111, 105] on div "Your choice of sugar 11 أختيارك للسكر ​" at bounding box center [188, 101] width 157 height 18
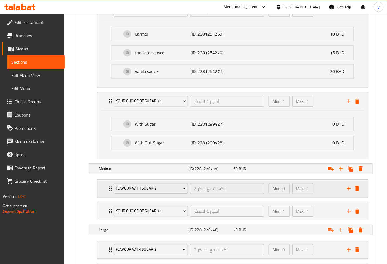
click at [107, 187] on icon "Expand" at bounding box center [110, 188] width 7 height 7
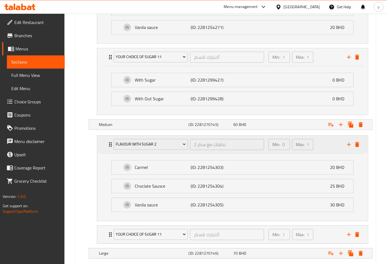
scroll to position [442, 0]
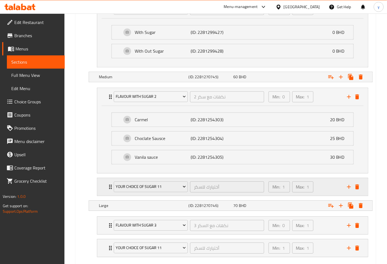
click at [112, 187] on div "Your choice of sugar 11 أختيارك للسكر ​" at bounding box center [188, 187] width 157 height 18
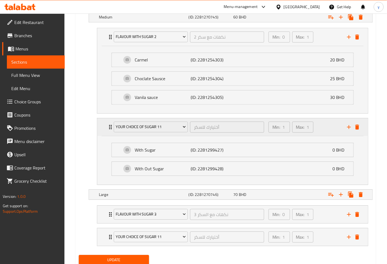
scroll to position [503, 0]
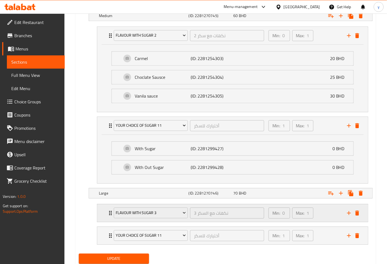
click at [107, 215] on icon "Expand" at bounding box center [110, 212] width 7 height 7
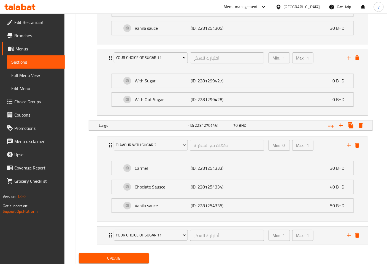
scroll to position [589, 0]
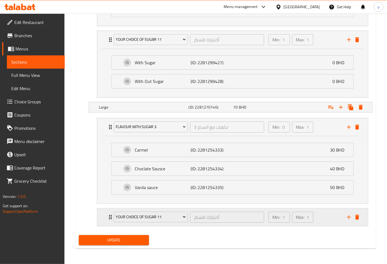
click at [111, 216] on div "Your choice of sugar 11 أختيارك للسكر ​" at bounding box center [188, 217] width 157 height 18
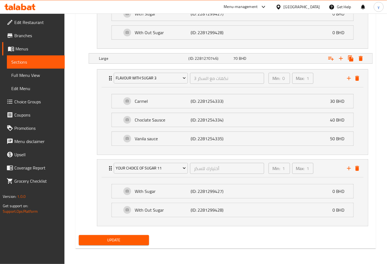
scroll to position [638, 0]
click at [107, 236] on span "Update" at bounding box center [113, 239] width 61 height 7
